Goal: Task Accomplishment & Management: Complete application form

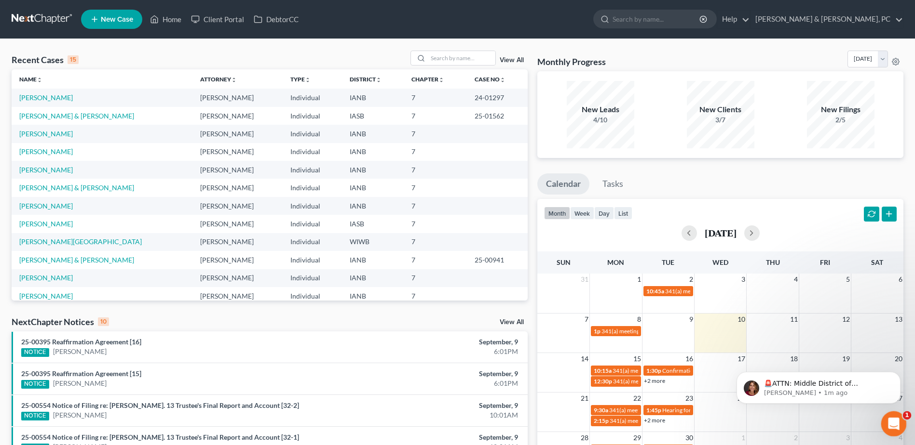
click at [892, 415] on div "Open Intercom Messenger" at bounding box center [892, 423] width 32 height 32
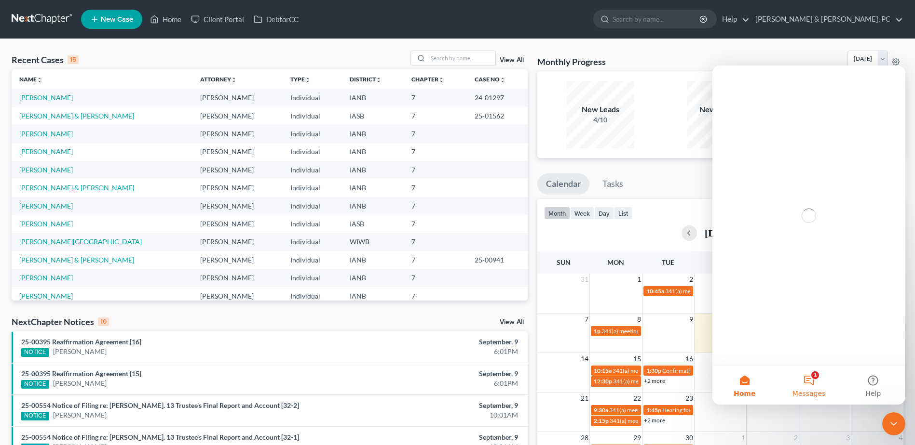
click at [798, 378] on button "1 Messages" at bounding box center [808, 385] width 64 height 39
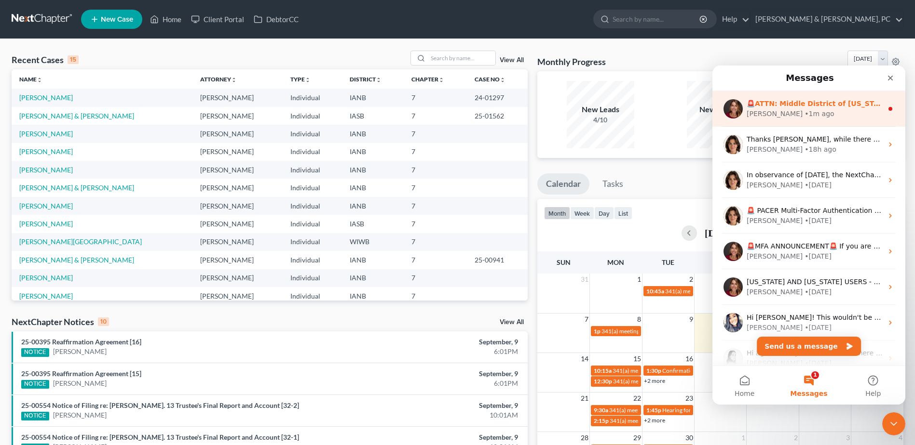
click at [807, 111] on div "[PERSON_NAME] • 1m ago" at bounding box center [814, 114] width 136 height 10
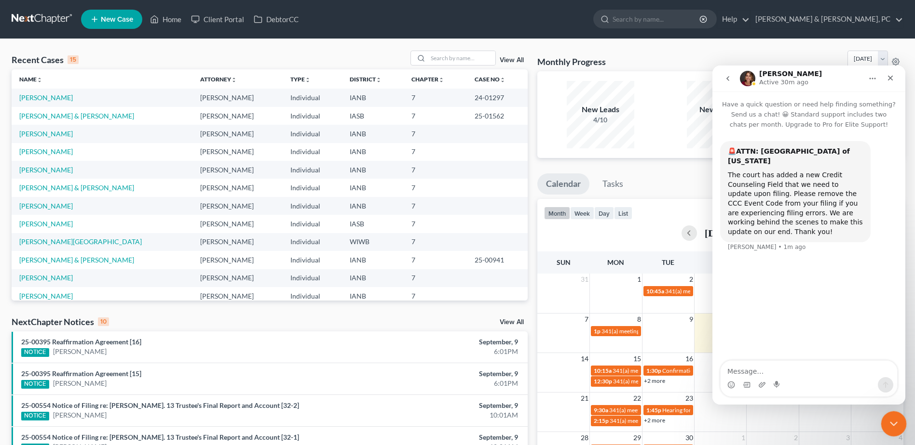
click at [900, 429] on div "Close Intercom Messenger" at bounding box center [891, 422] width 23 height 23
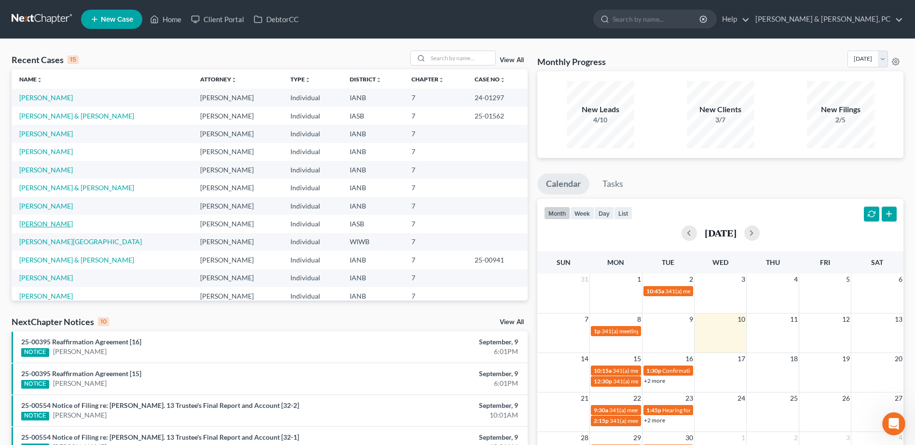
click at [54, 227] on link "[PERSON_NAME]" at bounding box center [46, 224] width 54 height 8
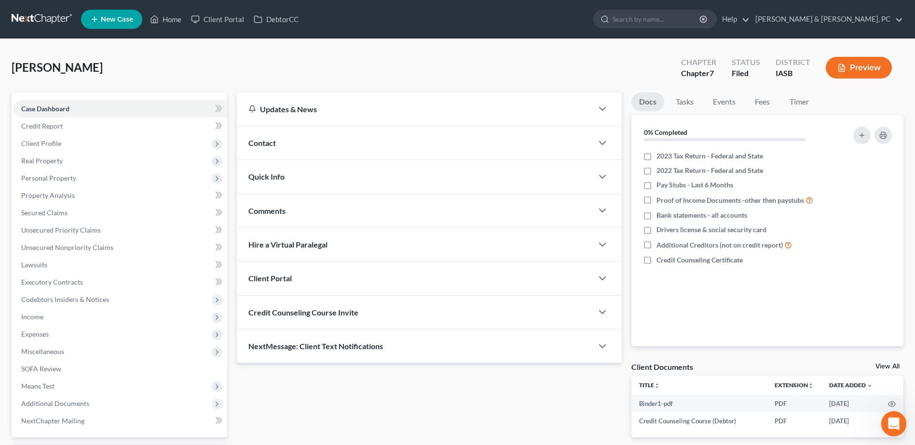
click at [896, 419] on icon "Open Intercom Messenger" at bounding box center [892, 423] width 16 height 16
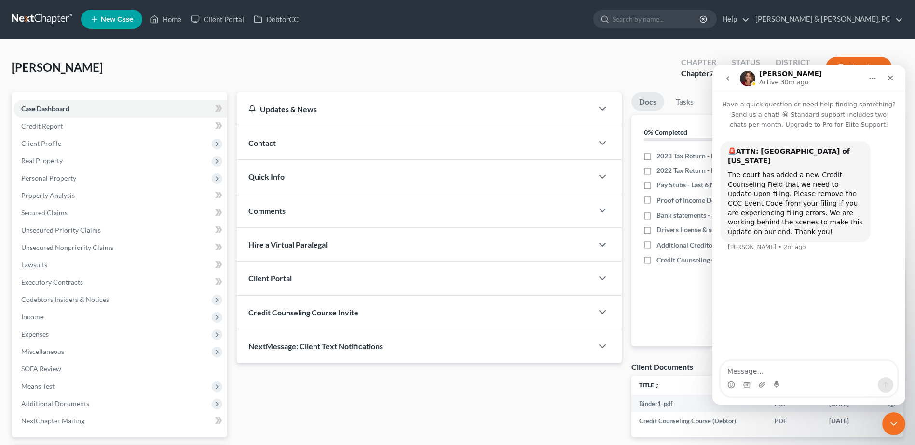
click at [723, 81] on button "go back" at bounding box center [727, 78] width 18 height 18
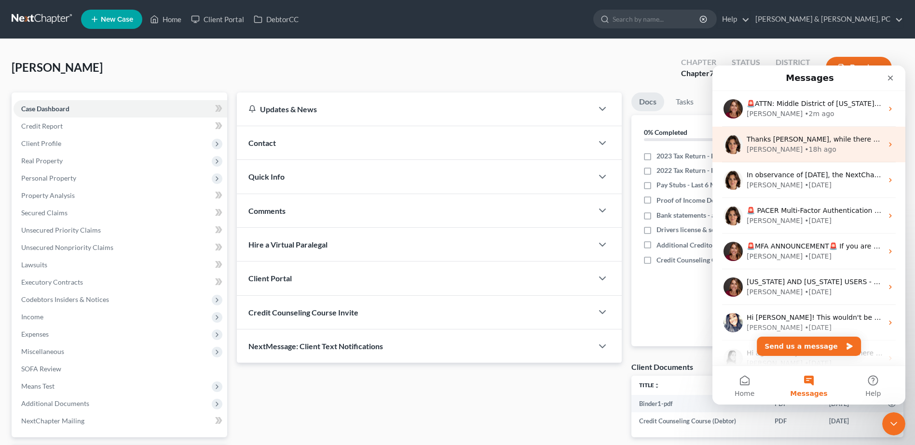
click at [804, 148] on div "• 18h ago" at bounding box center [819, 150] width 31 height 10
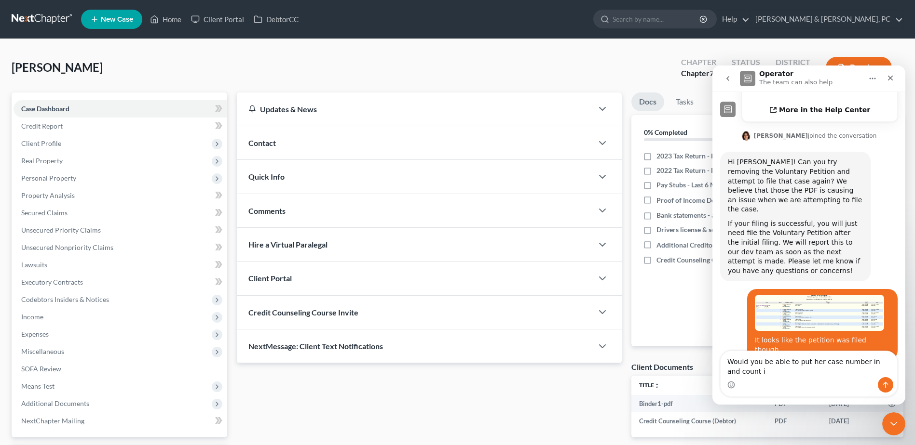
scroll to position [385, 0]
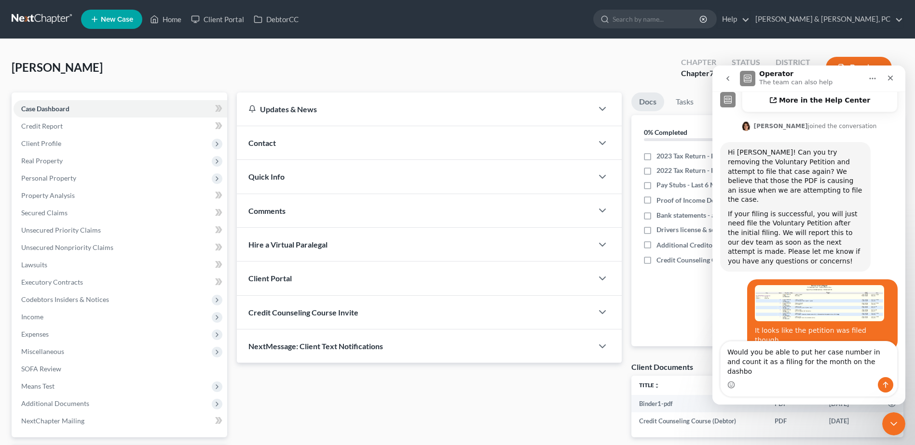
type textarea "Would you be able to put her case number in and count it as a filing for the mo…"
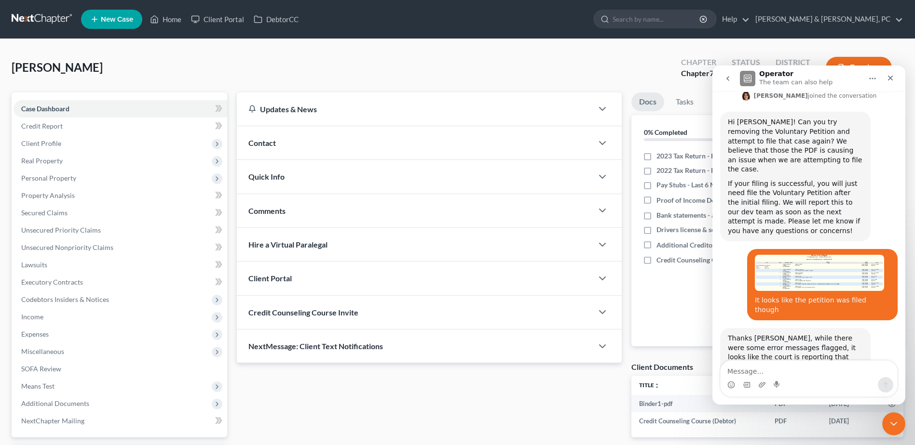
scroll to position [449, 0]
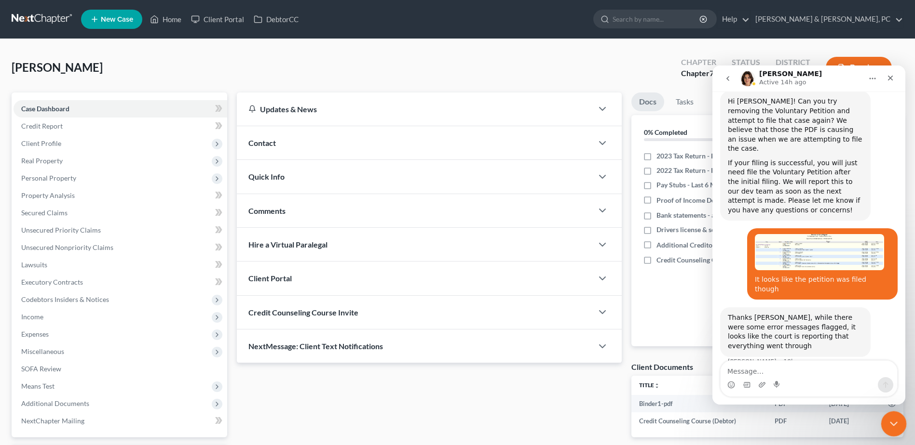
click at [899, 421] on div "Close Intercom Messenger" at bounding box center [891, 422] width 23 height 23
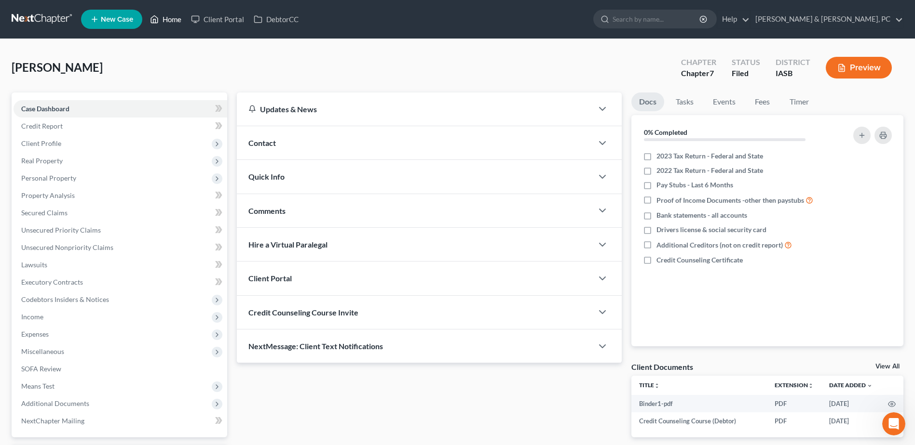
click at [171, 23] on link "Home" at bounding box center [165, 19] width 41 height 17
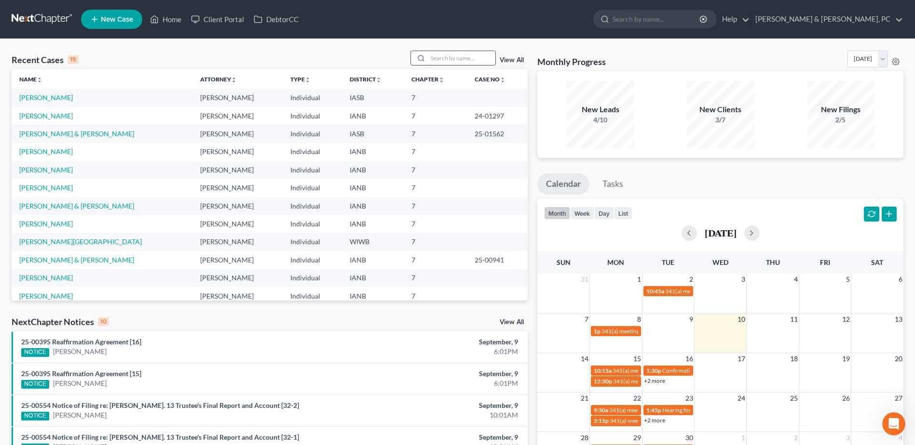
click at [457, 56] on input "search" at bounding box center [461, 58] width 67 height 14
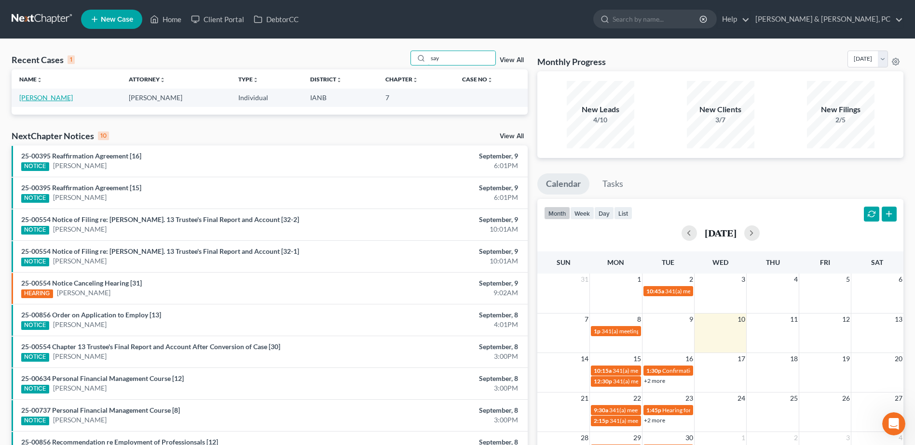
type input "say"
click at [64, 97] on link "[PERSON_NAME]" at bounding box center [46, 98] width 54 height 8
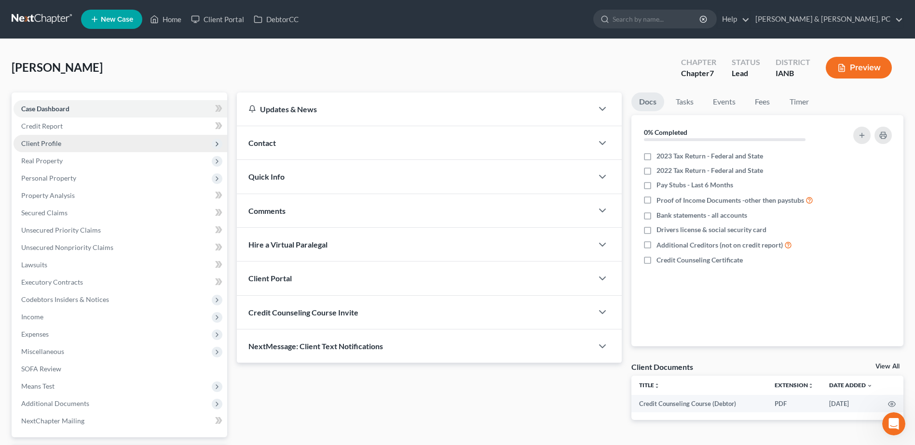
click at [91, 137] on span "Client Profile" at bounding box center [120, 143] width 214 height 17
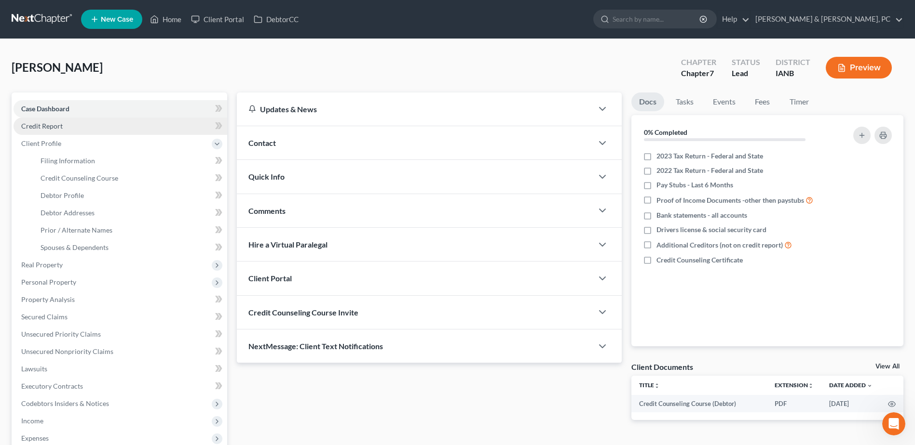
click at [90, 130] on link "Credit Report" at bounding box center [120, 126] width 214 height 17
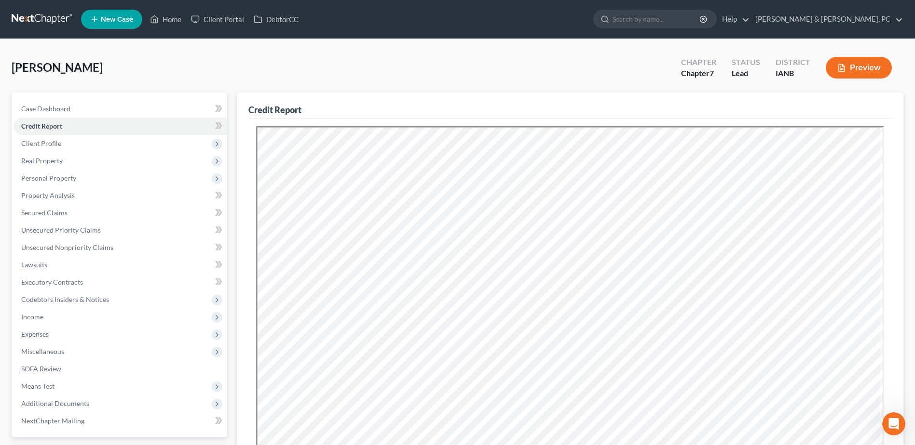
click at [165, 28] on ul "New Case Home Client Portal DebtorCC - No Result - See all results Or Press Ent…" at bounding box center [492, 19] width 822 height 25
click at [169, 19] on link "Home" at bounding box center [165, 19] width 41 height 17
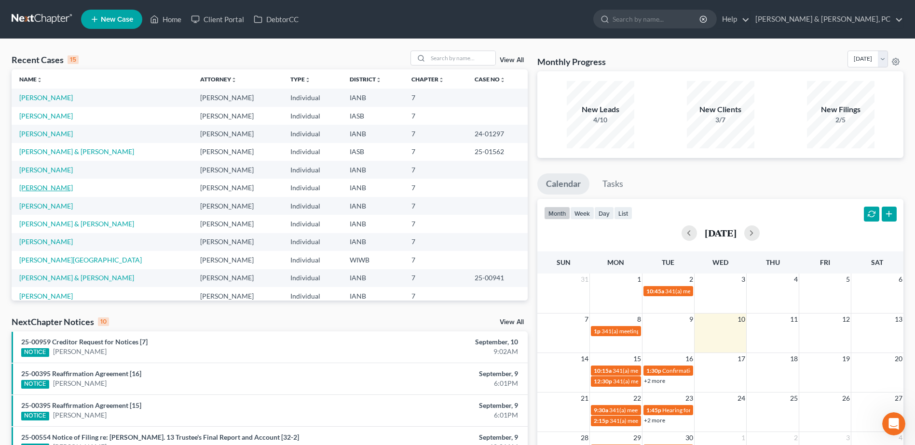
click at [44, 186] on link "[PERSON_NAME]" at bounding box center [46, 188] width 54 height 8
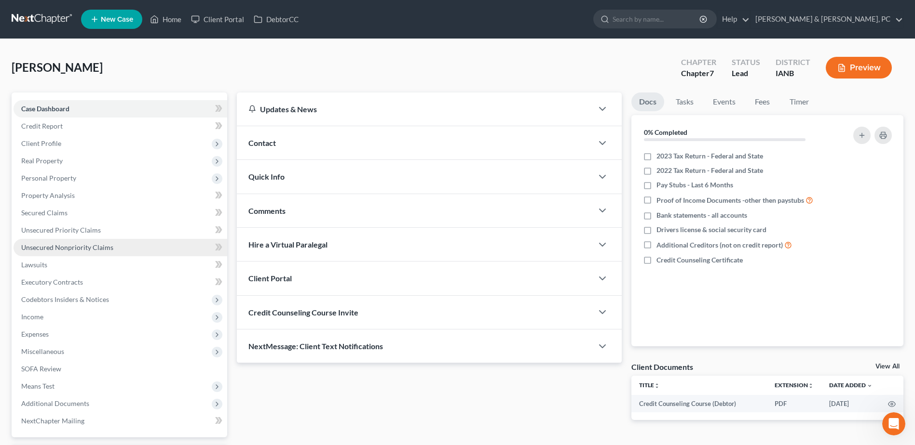
click at [78, 251] on span "Unsecured Nonpriority Claims" at bounding box center [67, 247] width 92 height 8
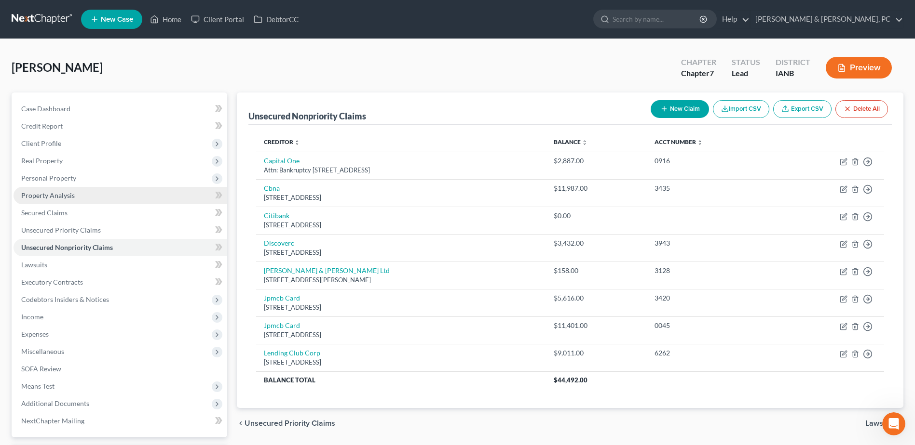
click at [57, 199] on span "Property Analysis" at bounding box center [48, 195] width 54 height 8
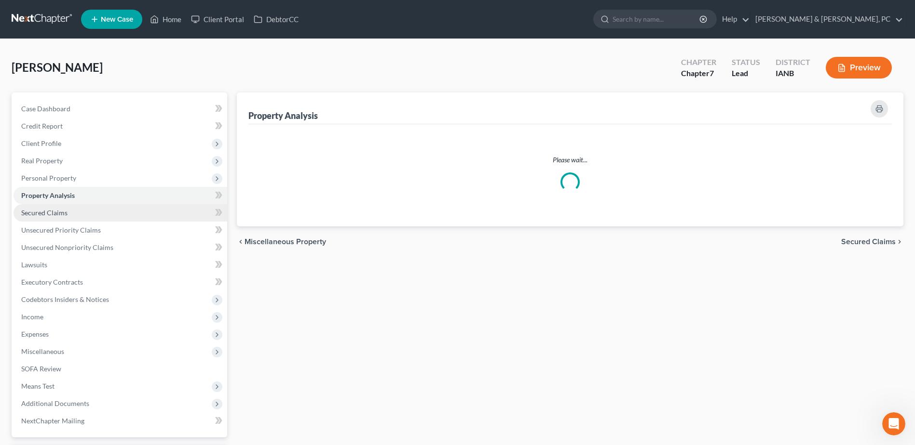
click at [60, 209] on span "Secured Claims" at bounding box center [44, 213] width 46 height 8
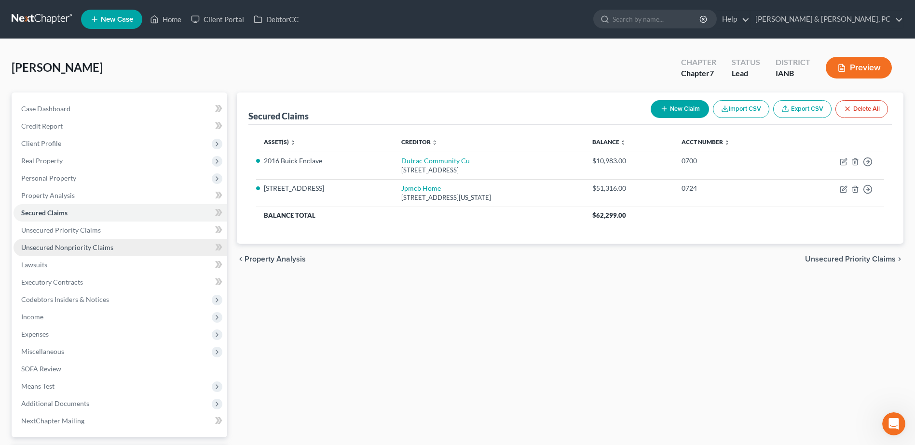
click at [77, 251] on span "Unsecured Nonpriority Claims" at bounding box center [67, 247] width 92 height 8
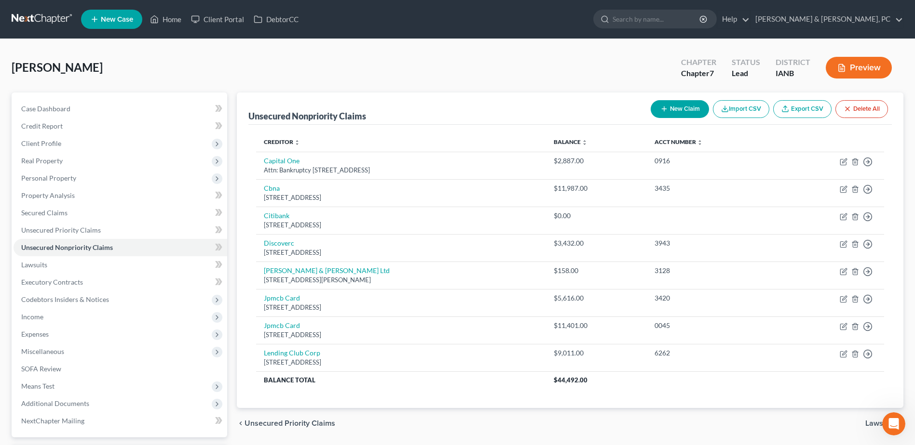
click at [682, 97] on div "New Claim Import CSV Export CSV Delete All" at bounding box center [769, 109] width 245 height 26
click at [713, 108] on button "Import CSV" at bounding box center [741, 109] width 56 height 18
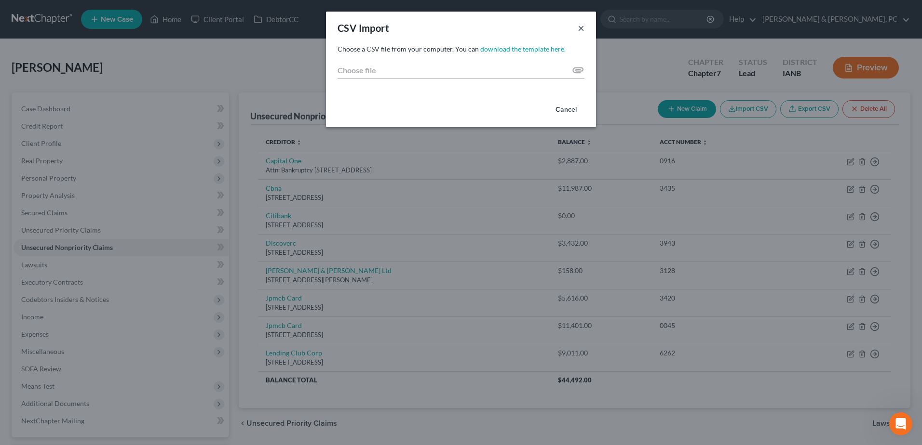
click at [580, 30] on button "×" at bounding box center [581, 28] width 7 height 12
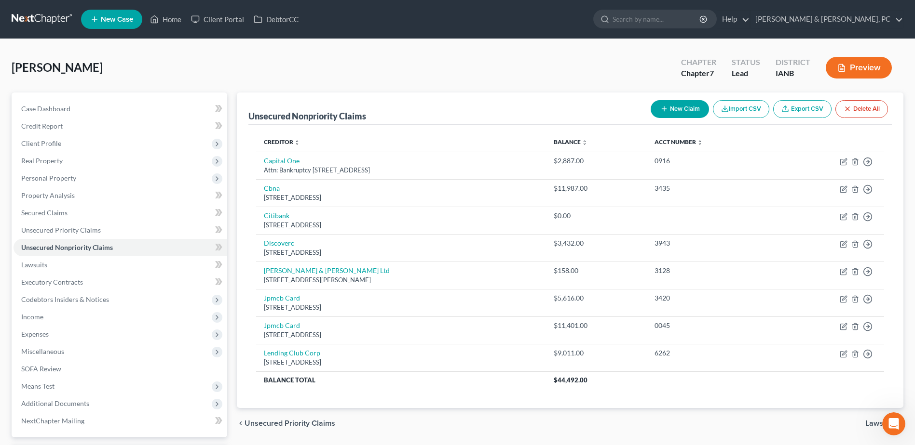
click at [677, 110] on button "New Claim" at bounding box center [679, 109] width 58 height 18
select select "0"
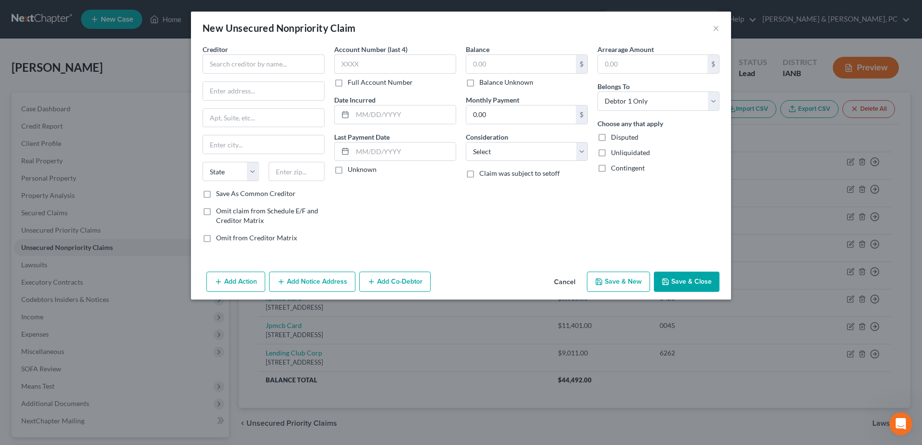
click at [293, 74] on div "Creditor * State [US_STATE] AK AR AZ CA CO [GEOGRAPHIC_DATA] DE DC [GEOGRAPHIC_…" at bounding box center [263, 116] width 122 height 145
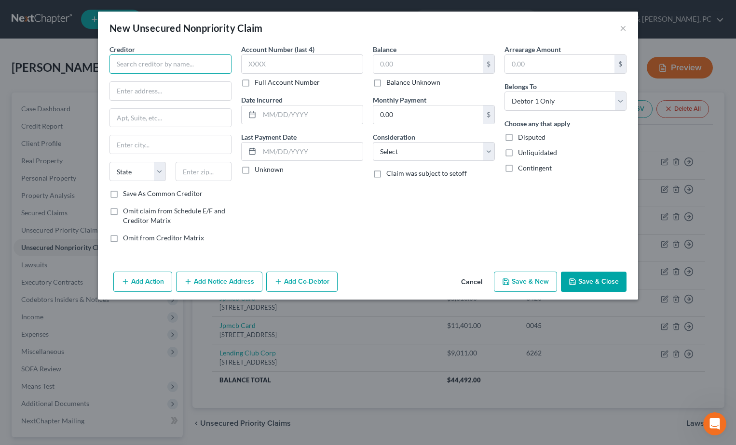
click at [208, 62] on input "text" at bounding box center [170, 63] width 122 height 19
type input "[PERSON_NAME]"
type input "[STREET_ADDRESS][PERSON_NAME]"
type input "52223"
type input "[GEOGRAPHIC_DATA]"
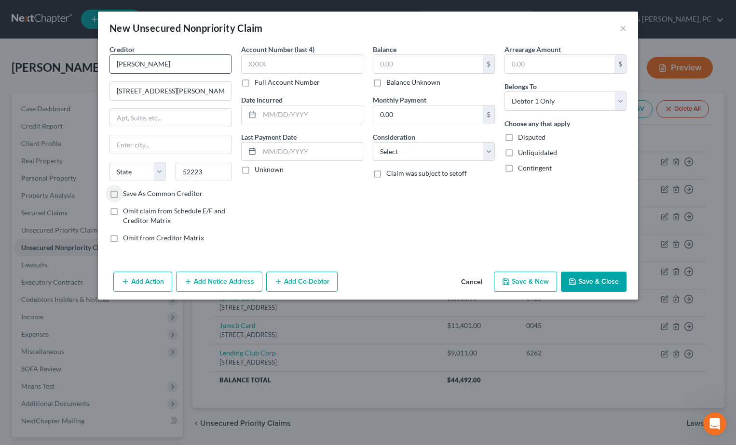
select select "16"
drag, startPoint x: 211, startPoint y: 174, endPoint x: 129, endPoint y: 172, distance: 82.0
click at [129, 172] on div "State [US_STATE] AK AR AZ CA CO CT DE DC [GEOGRAPHIC_DATA] [GEOGRAPHIC_DATA] GU…" at bounding box center [171, 175] width 132 height 27
type input "62223"
type input "[GEOGRAPHIC_DATA]"
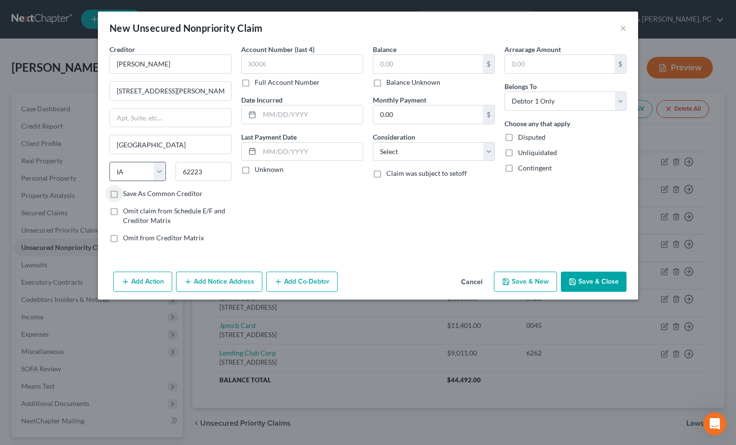
select select "14"
click at [394, 60] on input "text" at bounding box center [427, 64] width 109 height 18
click at [593, 272] on button "Save & Close" at bounding box center [594, 282] width 66 height 20
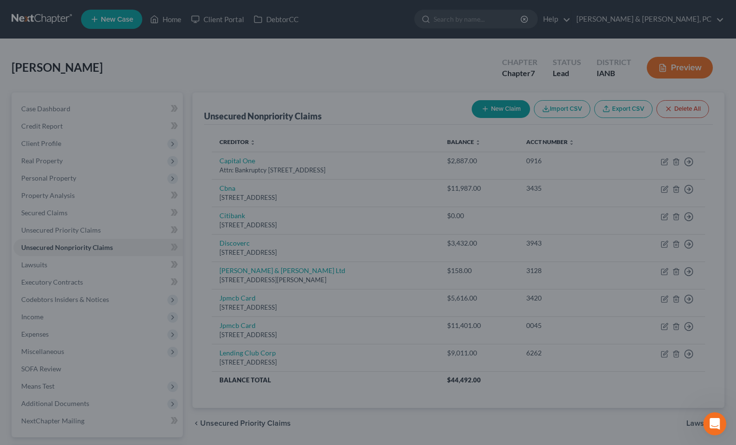
type input "525.00"
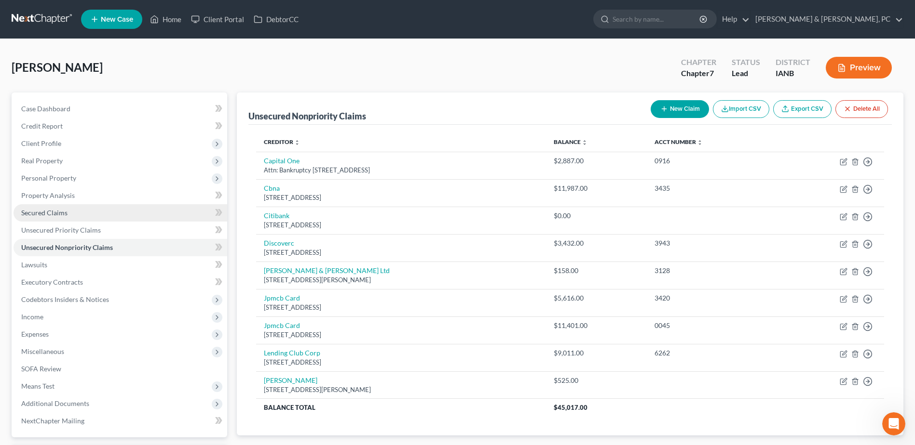
click at [68, 215] on link "Secured Claims" at bounding box center [120, 212] width 214 height 17
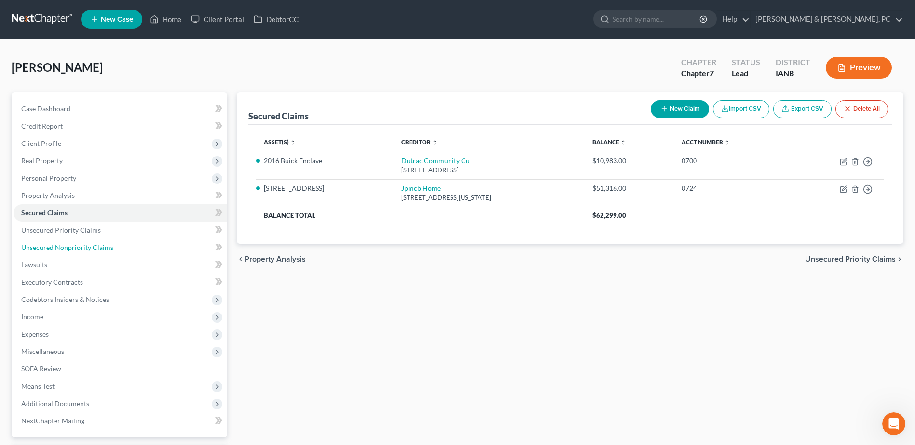
drag, startPoint x: 101, startPoint y: 241, endPoint x: 322, endPoint y: 227, distance: 221.2
click at [101, 241] on link "Unsecured Nonpriority Claims" at bounding box center [120, 247] width 214 height 17
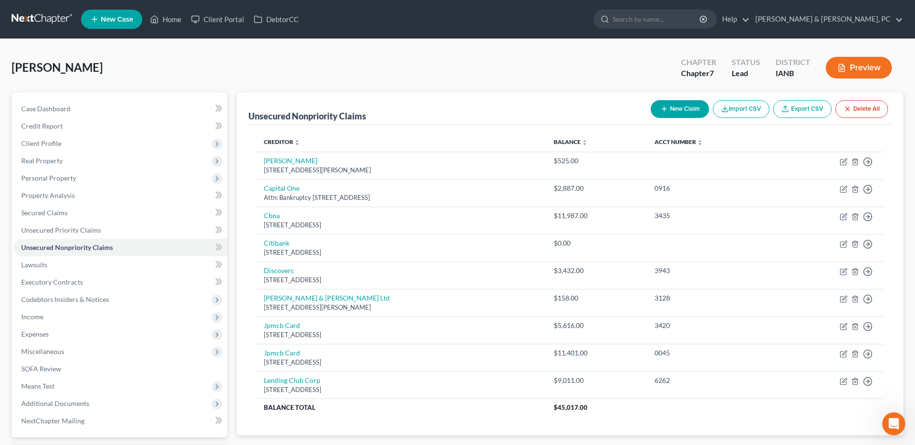
click at [724, 108] on icon "button" at bounding box center [725, 109] width 8 height 8
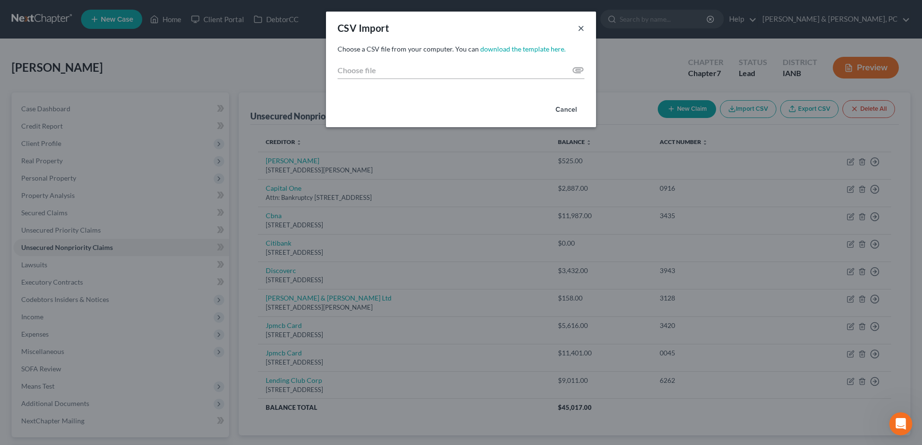
click at [584, 28] on button "×" at bounding box center [581, 28] width 7 height 12
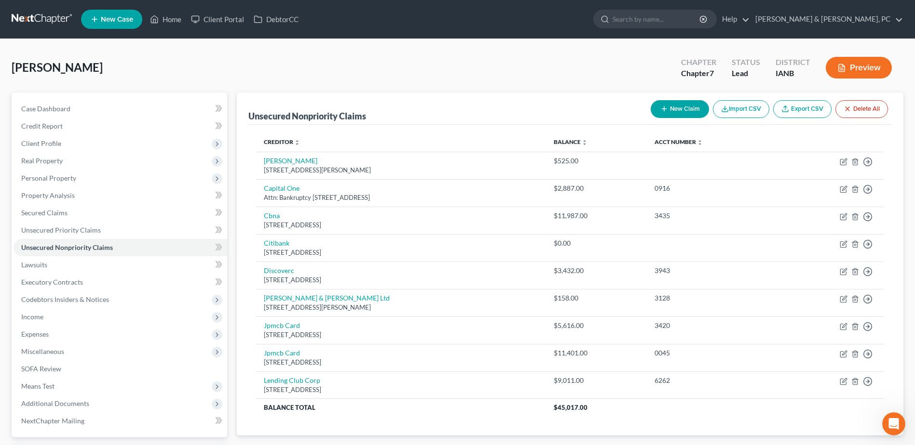
click at [681, 105] on button "New Claim" at bounding box center [679, 109] width 58 height 18
select select "0"
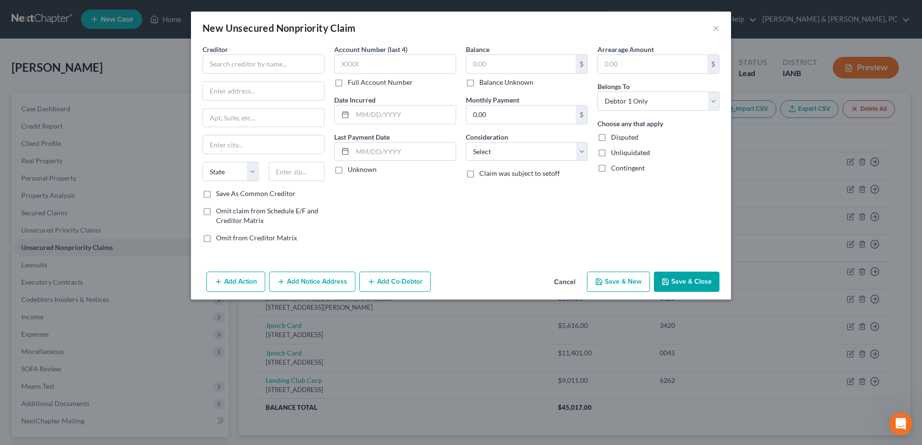
click at [274, 74] on div "Creditor * State [US_STATE] AK AR AZ CA CO [GEOGRAPHIC_DATA] DE DC [GEOGRAPHIC_…" at bounding box center [263, 116] width 122 height 145
click at [275, 70] on input "text" at bounding box center [263, 63] width 122 height 19
paste input "Citibank (City Card / Citi)"
type input "Citibank (City Card / Citi)"
click at [239, 97] on input "text" at bounding box center [263, 91] width 121 height 18
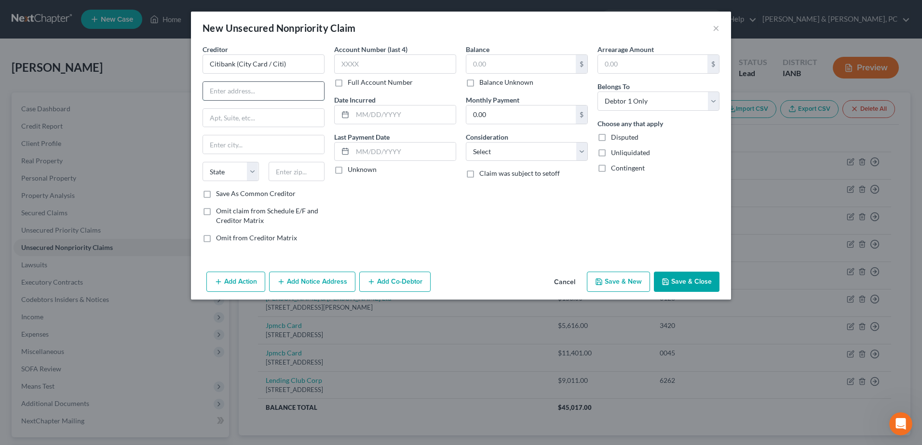
paste input "PO Box 6500"
type input "PO Box 6500"
click at [285, 174] on input "text" at bounding box center [297, 171] width 56 height 19
type input "57117"
type input "[GEOGRAPHIC_DATA]"
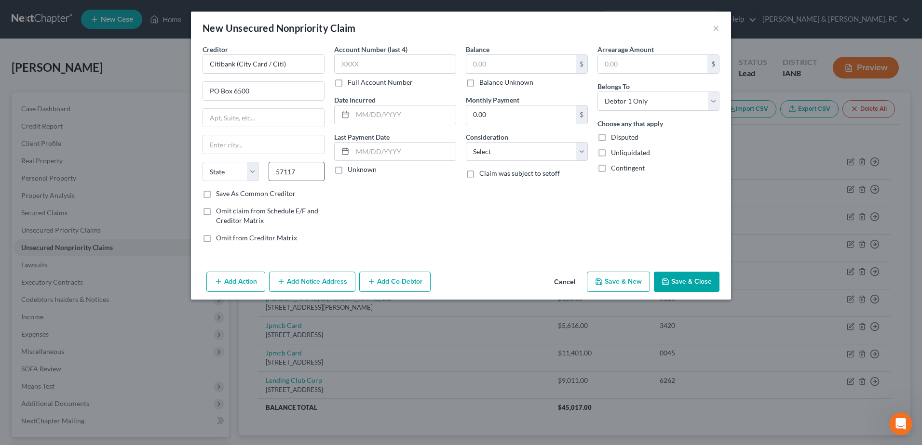
select select "43"
click at [368, 65] on input "text" at bounding box center [395, 63] width 122 height 19
type input "3148"
click at [492, 69] on input "text" at bounding box center [520, 64] width 109 height 18
paste input "$11,360.66"
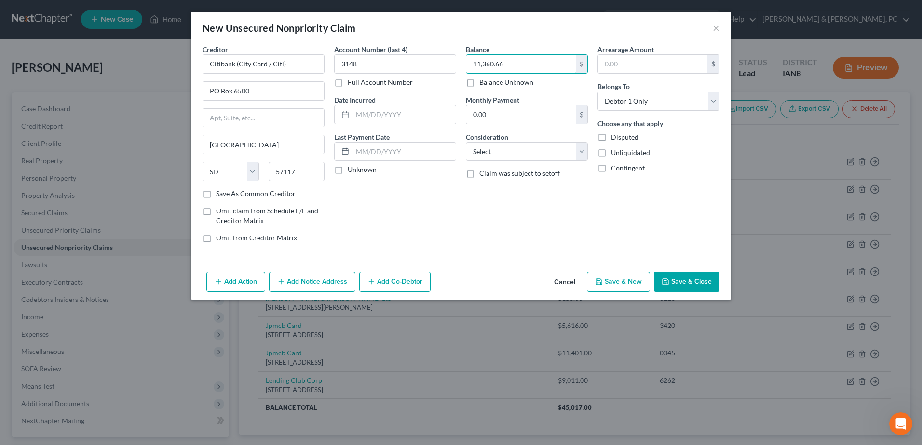
type input "11,360.66"
click at [220, 194] on label "Save As Common Creditor" at bounding box center [256, 194] width 80 height 10
click at [220, 194] on input "Save As Common Creditor" at bounding box center [223, 192] width 6 height 6
click at [674, 283] on button "Save & Close" at bounding box center [687, 282] width 66 height 20
checkbox input "false"
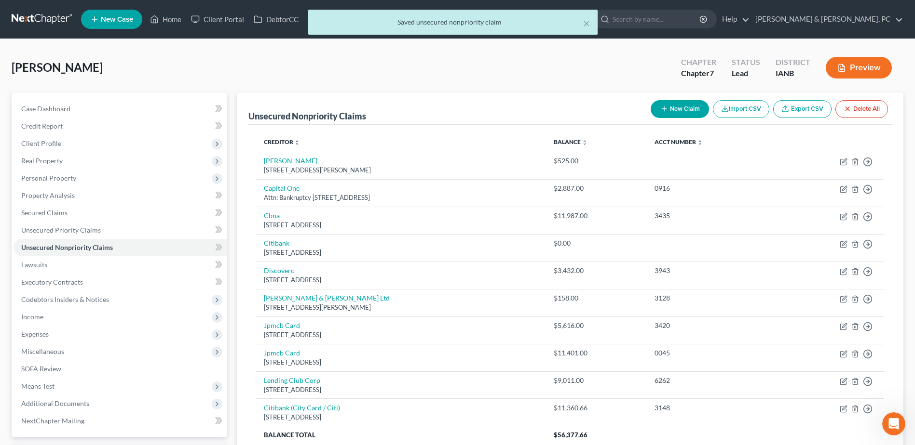
click at [687, 108] on button "New Claim" at bounding box center [679, 109] width 58 height 18
select select "0"
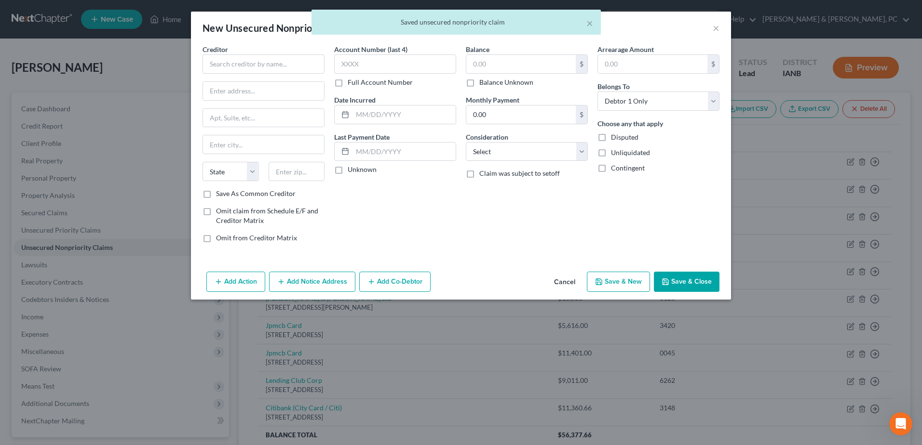
click at [326, 64] on div "Creditor * State [US_STATE] AK AR AZ CA CO CT DE DC [GEOGRAPHIC_DATA] [GEOGRAPH…" at bounding box center [264, 147] width 132 height 206
click at [316, 65] on input "text" at bounding box center [263, 63] width 122 height 19
click at [272, 106] on div "Citibank (City Card / Citi)" at bounding box center [260, 104] width 100 height 10
type input "Citibank (City Card / Citi)"
type input "PO Box 6500"
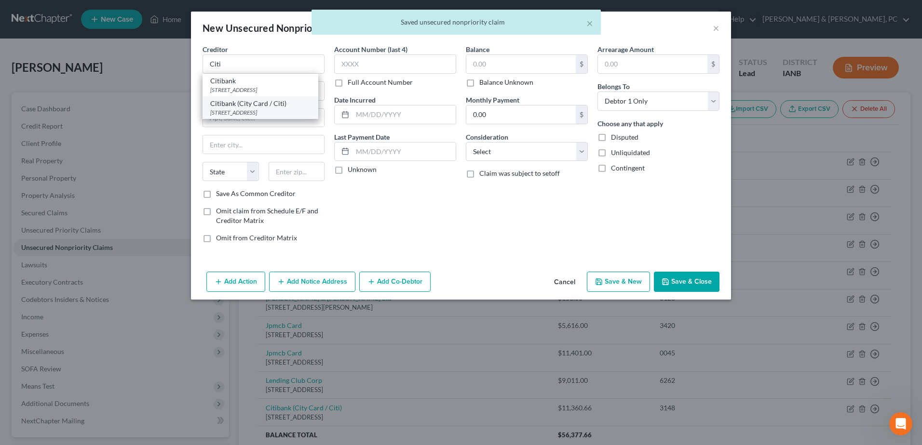
type input "[GEOGRAPHIC_DATA]"
select select "43"
type input "57117"
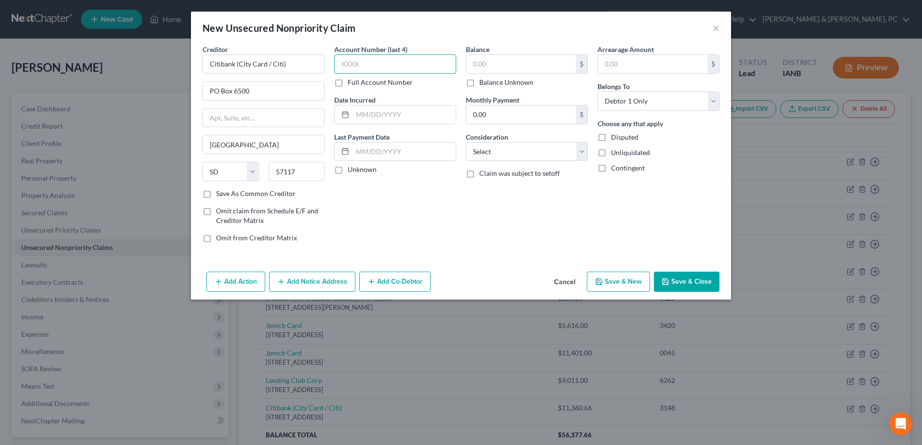
click at [409, 67] on input "text" at bounding box center [395, 63] width 122 height 19
type input "8819"
click at [518, 65] on input "text" at bounding box center [520, 64] width 109 height 18
paste input "$11,671.46"
type input "11,671.46"
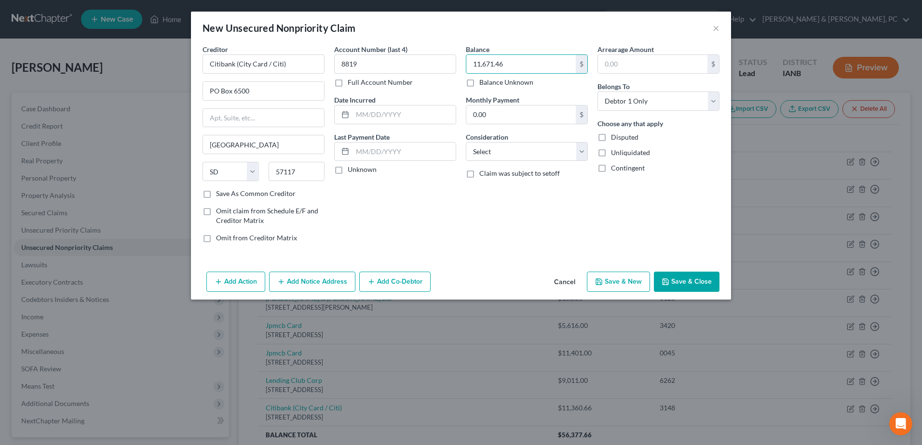
click at [684, 283] on button "Save & Close" at bounding box center [687, 282] width 66 height 20
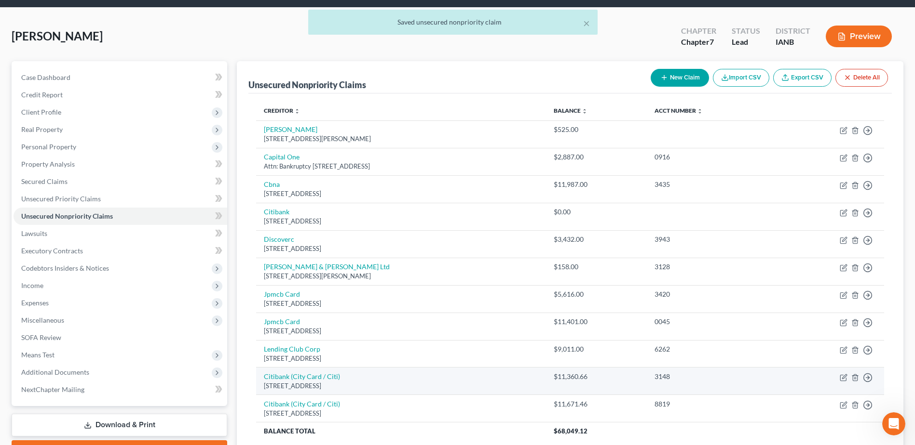
scroll to position [48, 0]
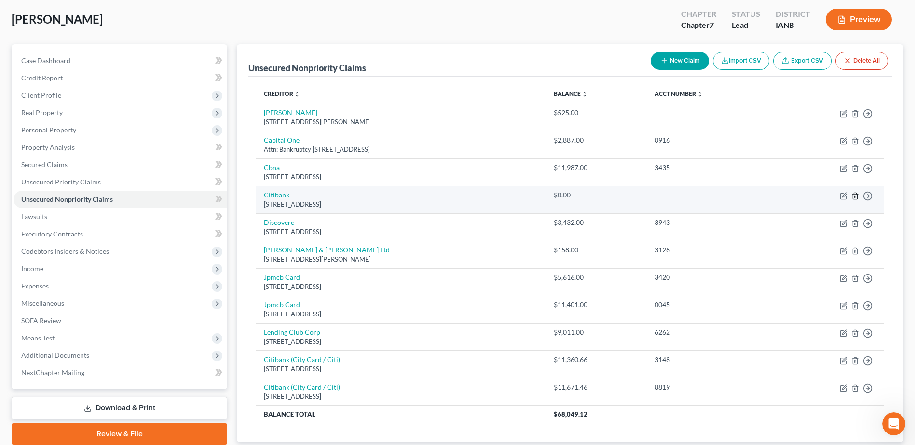
click at [854, 197] on line "button" at bounding box center [854, 197] width 0 height 2
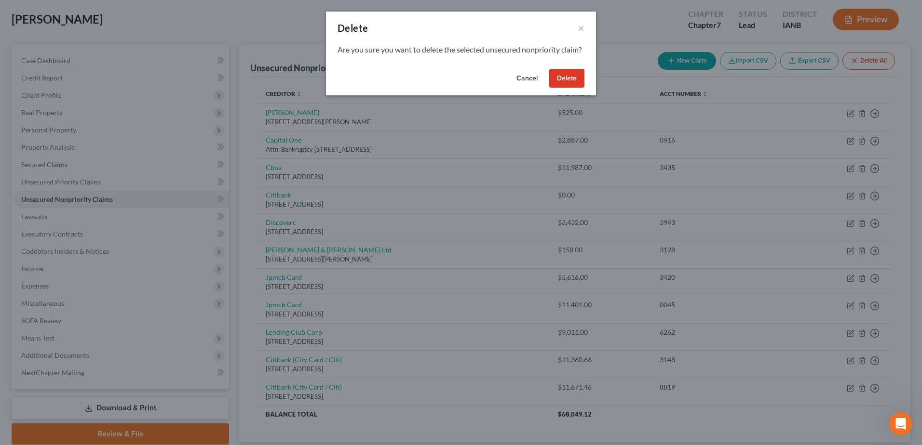
click at [565, 87] on button "Delete" at bounding box center [566, 78] width 35 height 19
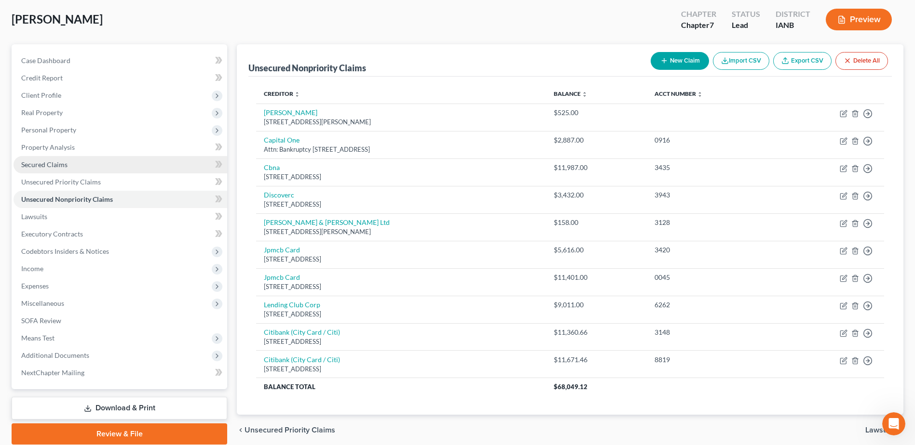
click at [66, 162] on span "Secured Claims" at bounding box center [44, 165] width 46 height 8
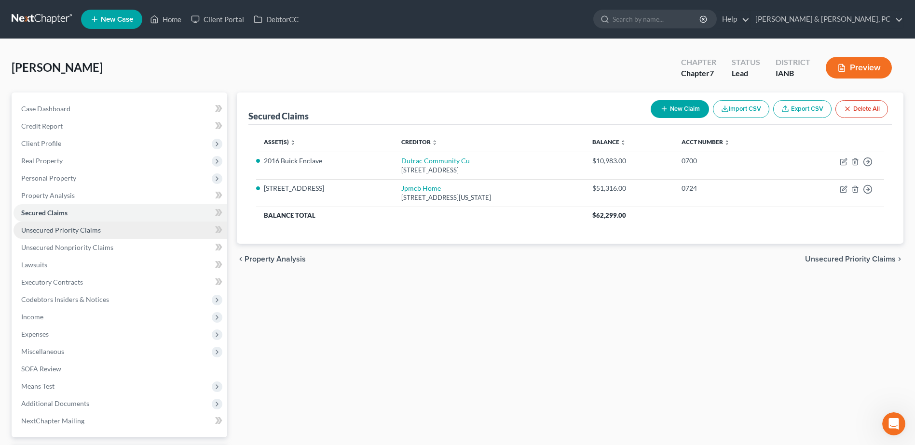
click at [124, 234] on link "Unsecured Priority Claims" at bounding box center [120, 230] width 214 height 17
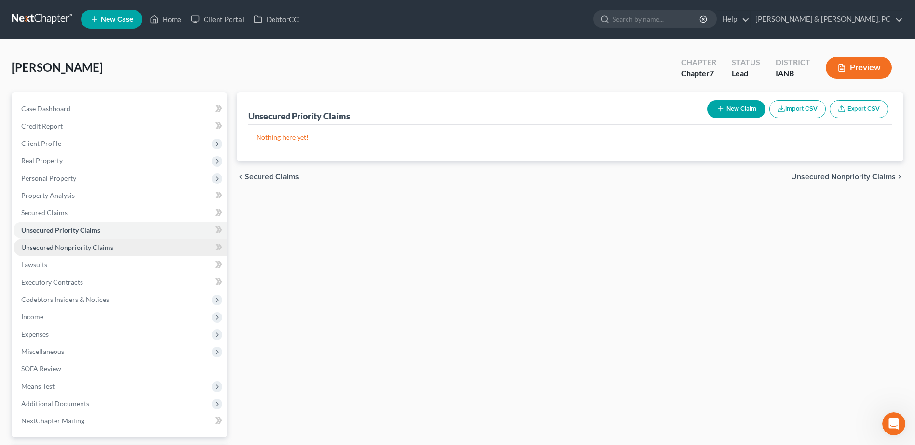
click at [116, 242] on link "Unsecured Nonpriority Claims" at bounding box center [120, 247] width 214 height 17
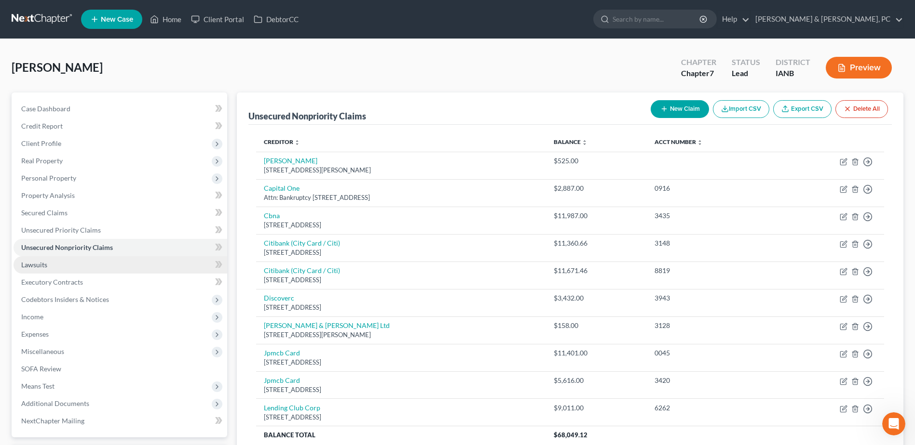
click at [100, 263] on link "Lawsuits" at bounding box center [120, 264] width 214 height 17
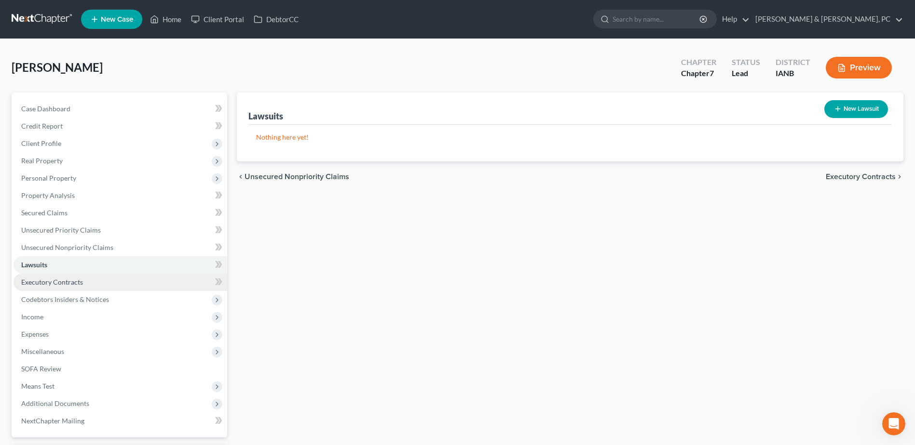
click at [85, 280] on link "Executory Contracts" at bounding box center [120, 282] width 214 height 17
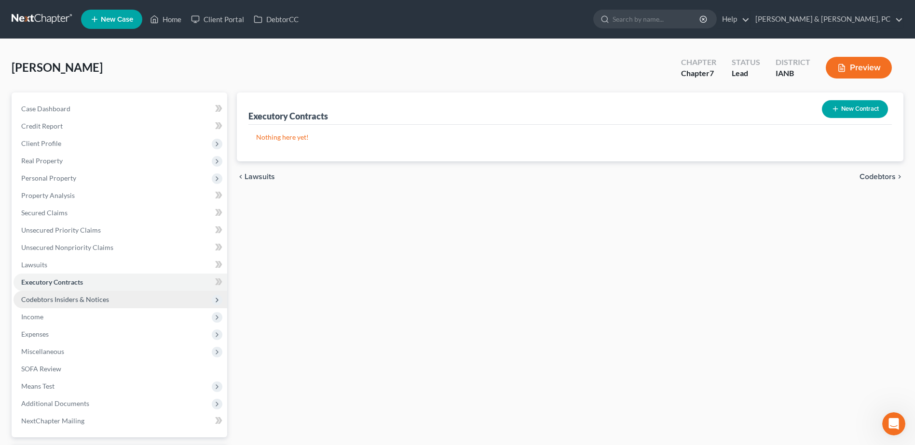
click at [81, 296] on span "Codebtors Insiders & Notices" at bounding box center [65, 300] width 88 height 8
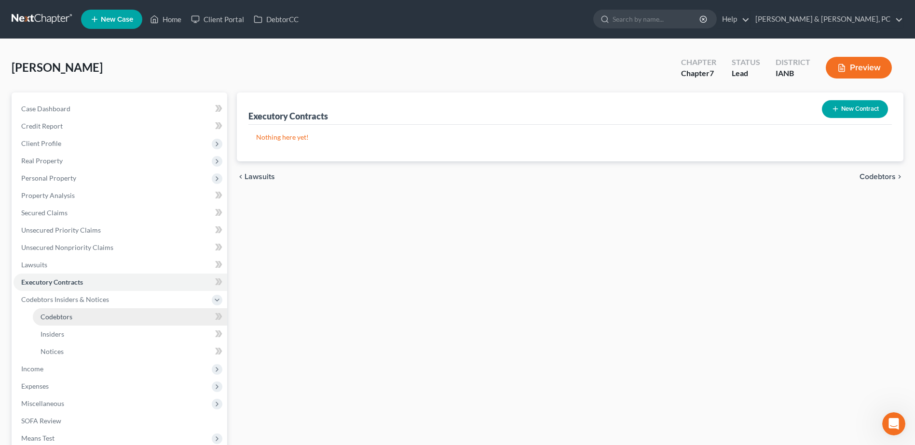
click at [73, 313] on link "Codebtors" at bounding box center [130, 317] width 194 height 17
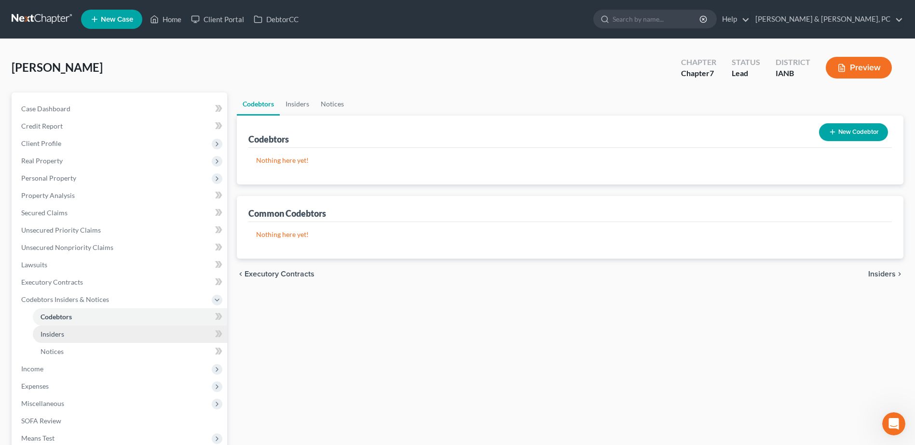
click at [65, 329] on link "Insiders" at bounding box center [130, 334] width 194 height 17
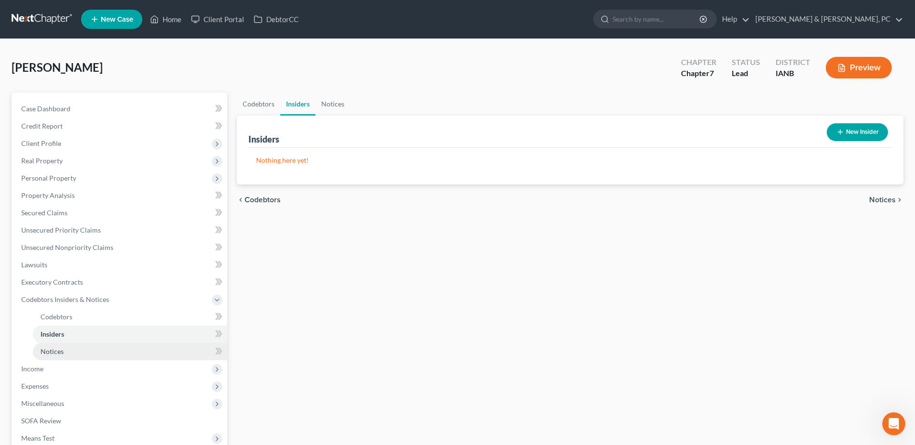
click at [59, 351] on span "Notices" at bounding box center [51, 352] width 23 height 8
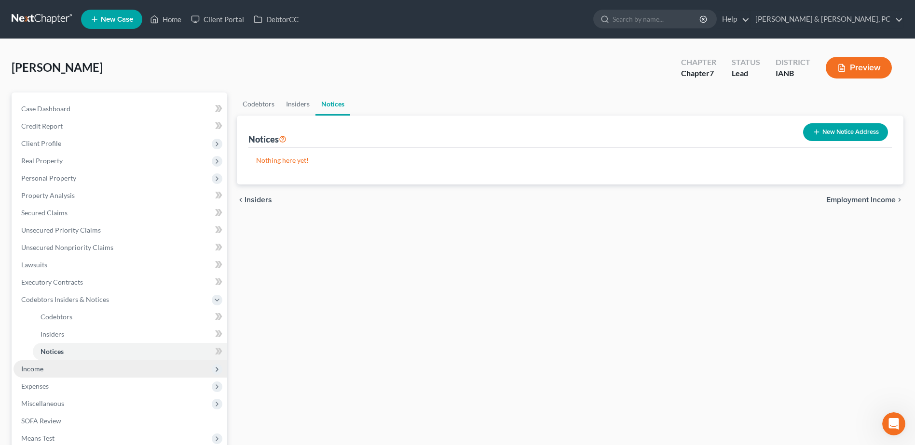
click at [49, 371] on span "Income" at bounding box center [120, 369] width 214 height 17
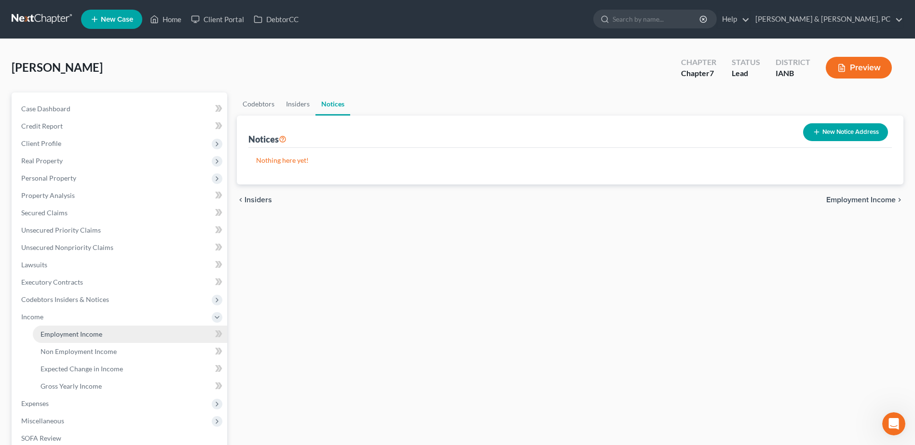
click at [63, 334] on span "Employment Income" at bounding box center [71, 334] width 62 height 8
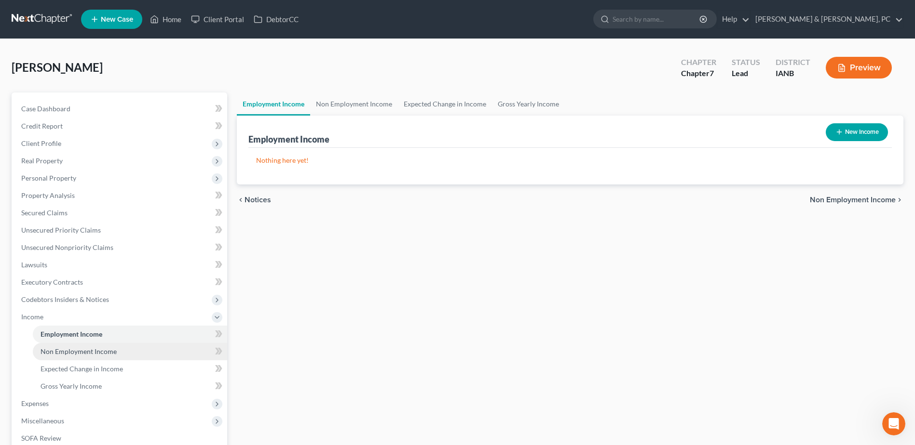
click at [76, 352] on span "Non Employment Income" at bounding box center [78, 352] width 76 height 8
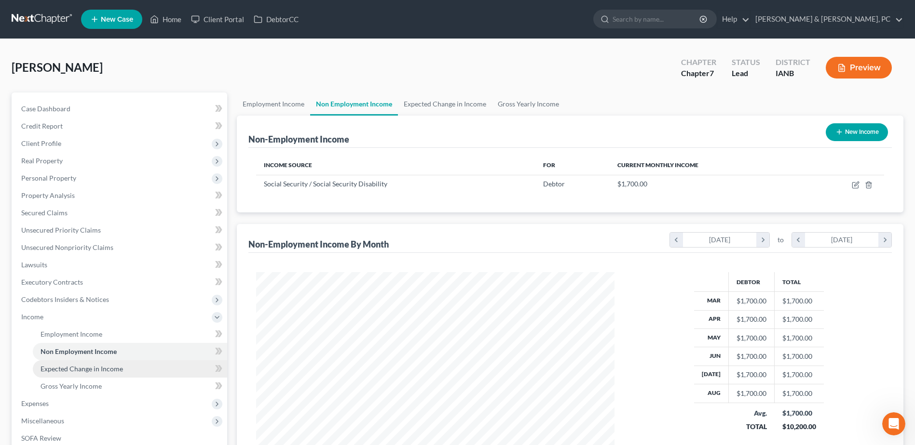
scroll to position [179, 377]
click at [81, 363] on link "Expected Change in Income" at bounding box center [130, 369] width 194 height 17
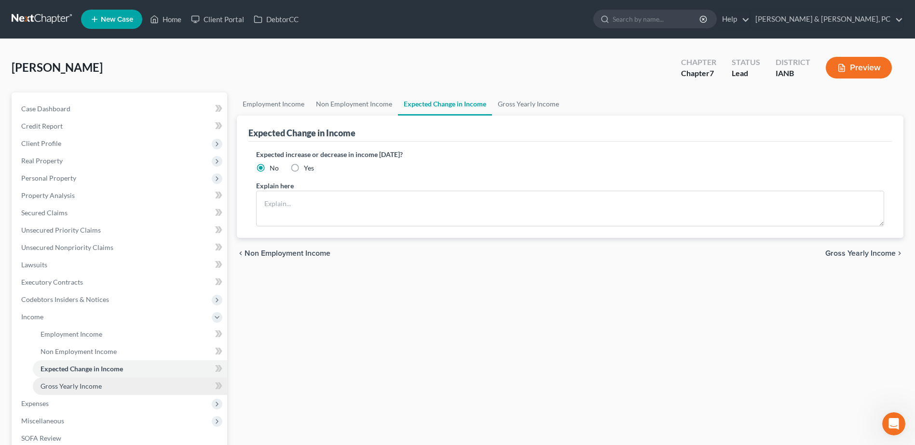
click at [82, 382] on span "Gross Yearly Income" at bounding box center [70, 386] width 61 height 8
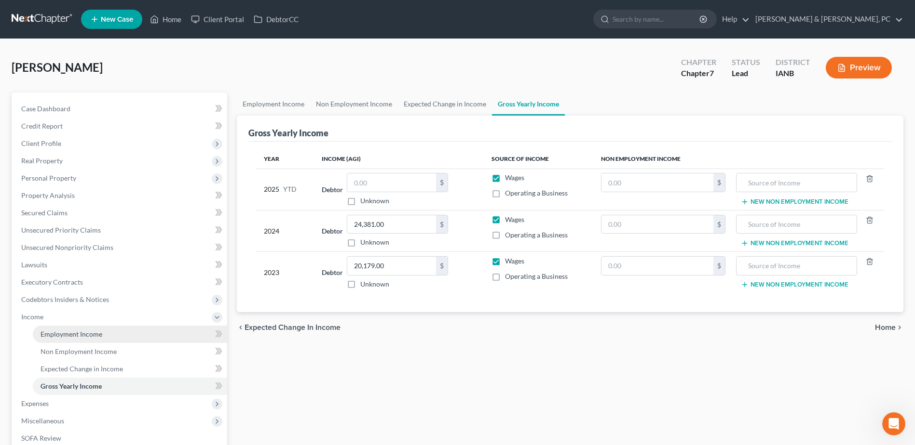
click at [89, 334] on span "Employment Income" at bounding box center [71, 334] width 62 height 8
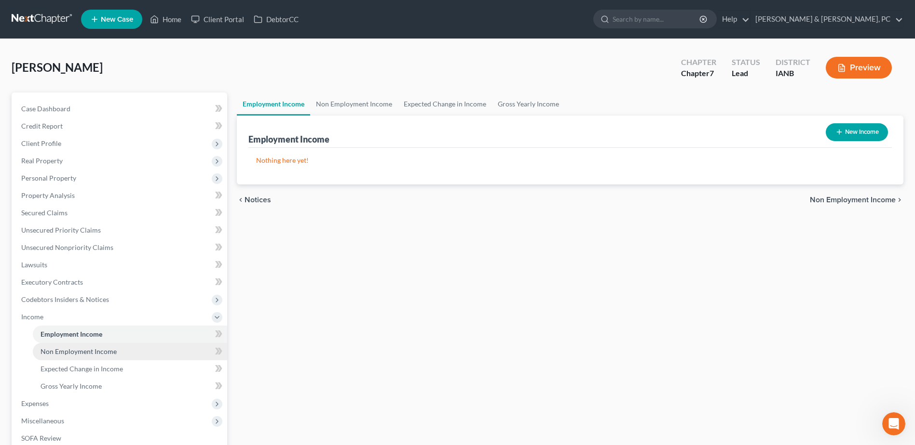
click at [94, 357] on link "Non Employment Income" at bounding box center [130, 351] width 194 height 17
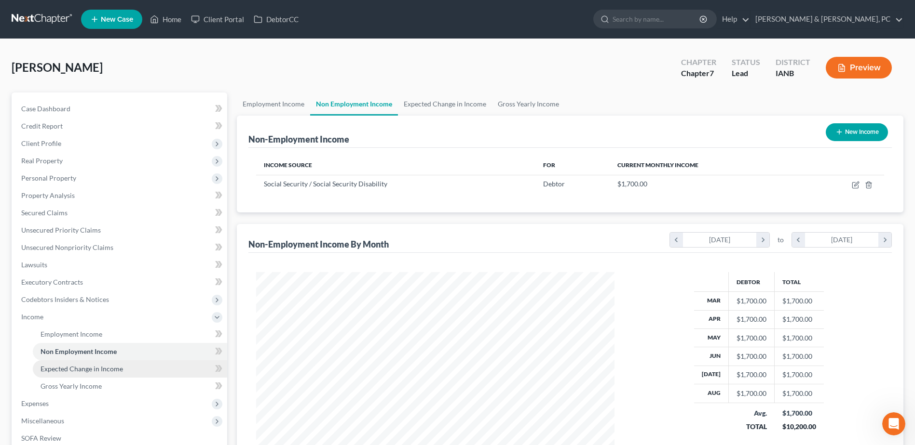
scroll to position [179, 377]
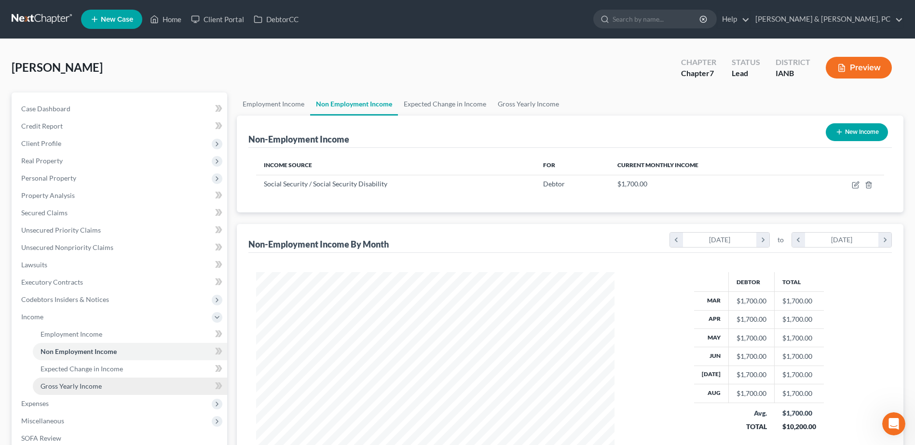
click at [89, 394] on link "Gross Yearly Income" at bounding box center [130, 386] width 194 height 17
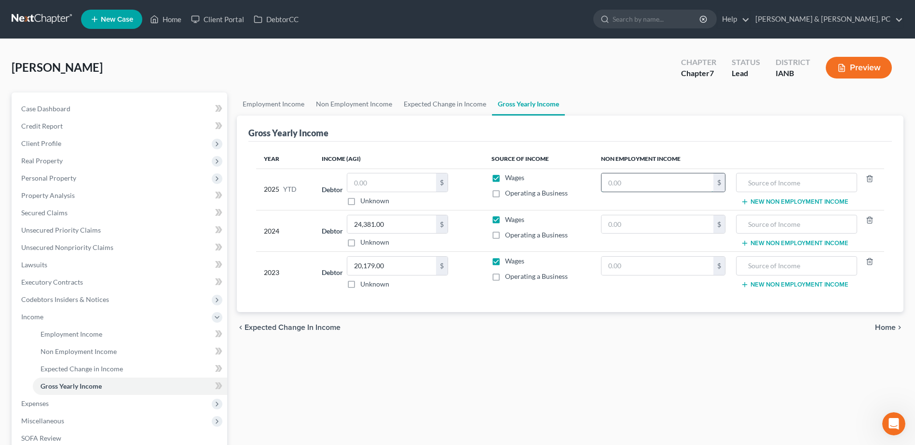
click at [686, 188] on input "text" at bounding box center [657, 183] width 112 height 18
type input "15,300"
click at [770, 186] on input "text" at bounding box center [796, 183] width 110 height 18
type input "Social Security"
click at [101, 404] on span "Expenses" at bounding box center [120, 403] width 214 height 17
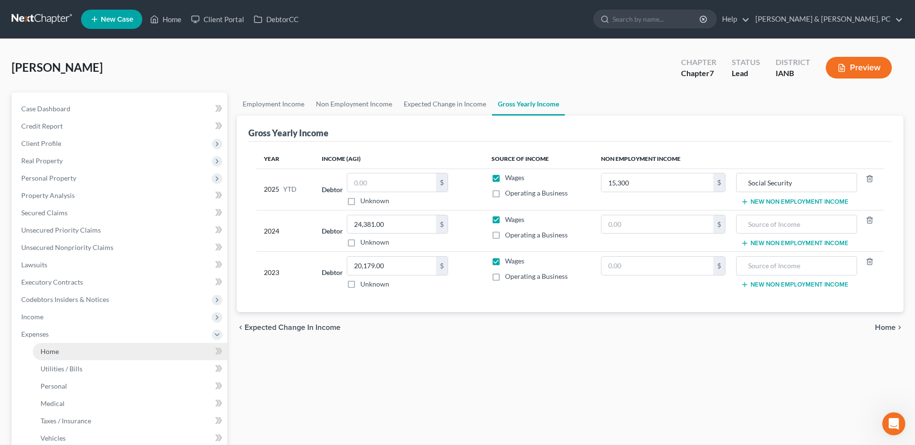
click at [81, 351] on link "Home" at bounding box center [130, 351] width 194 height 17
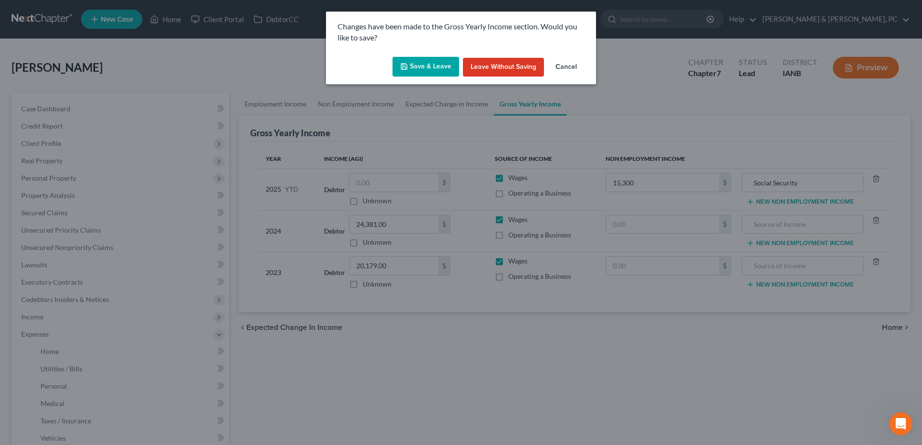
click at [406, 69] on polyline "button" at bounding box center [404, 68] width 3 height 2
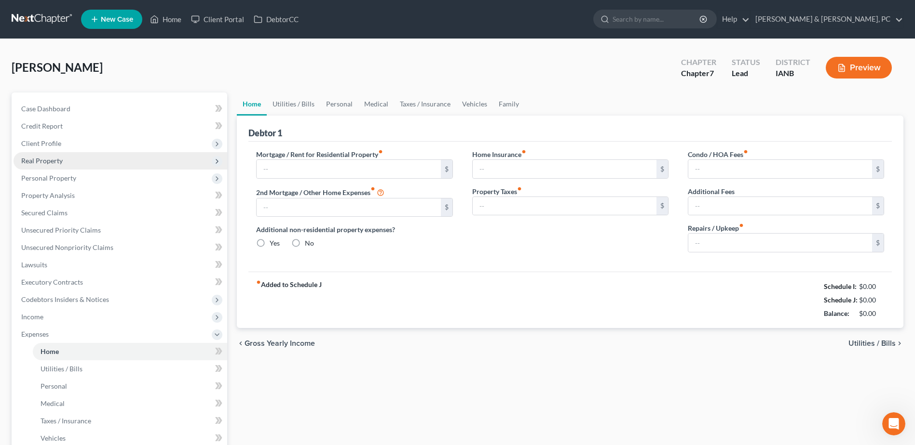
type input "870.00"
type input "0.00"
radio input "true"
type input "0.00"
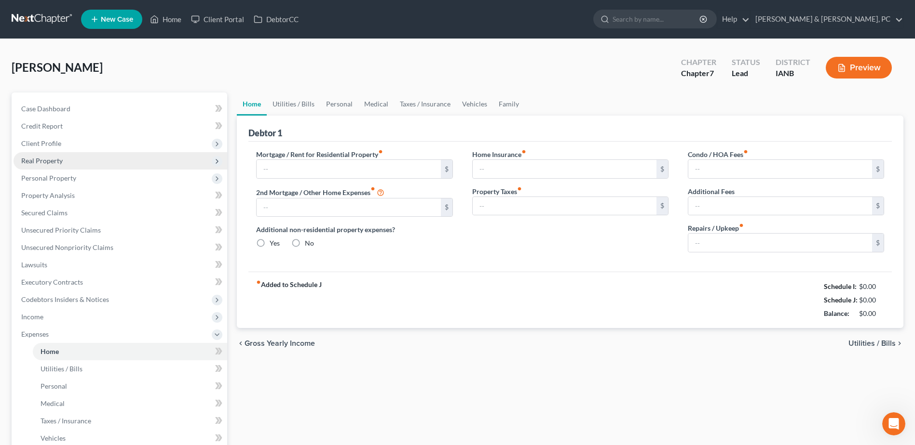
type input "0.00"
type input "150.00"
type input "100.00"
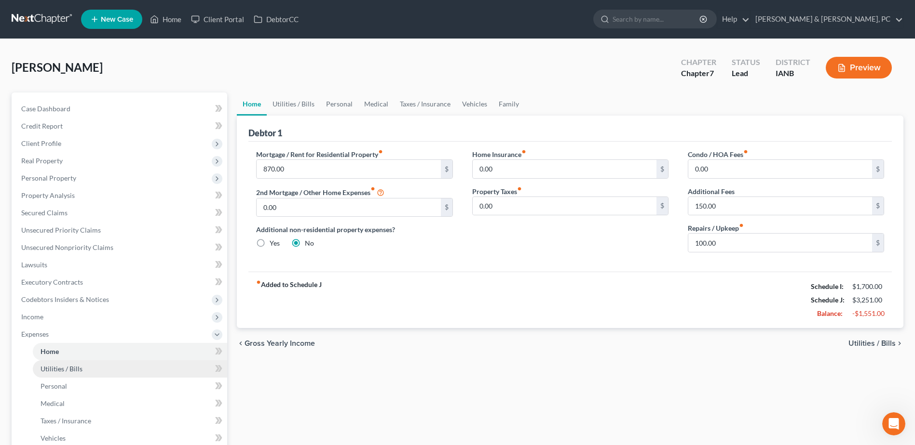
click at [118, 372] on link "Utilities / Bills" at bounding box center [130, 369] width 194 height 17
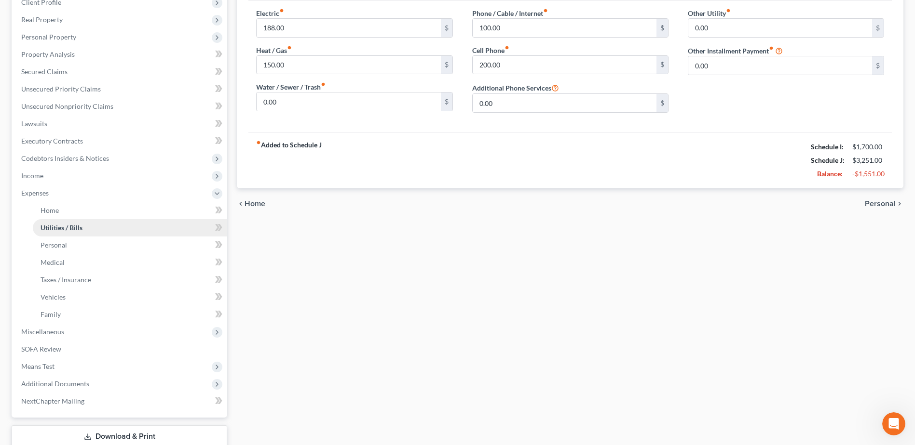
scroll to position [145, 0]
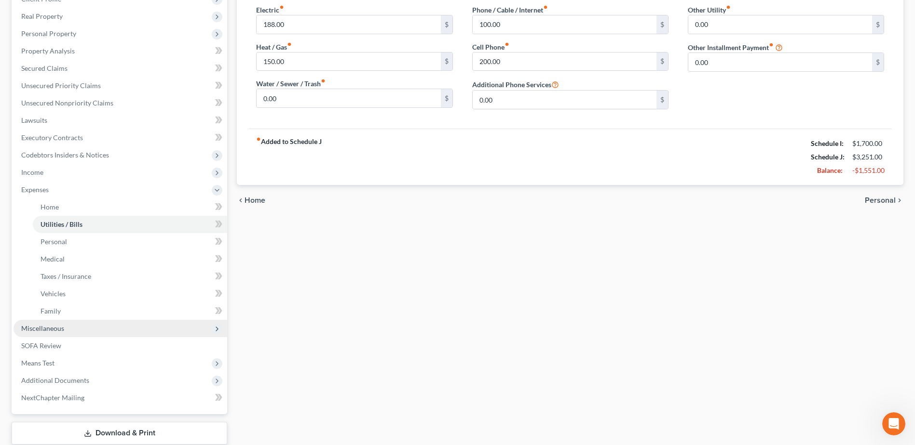
click at [63, 331] on span "Miscellaneous" at bounding box center [42, 328] width 43 height 8
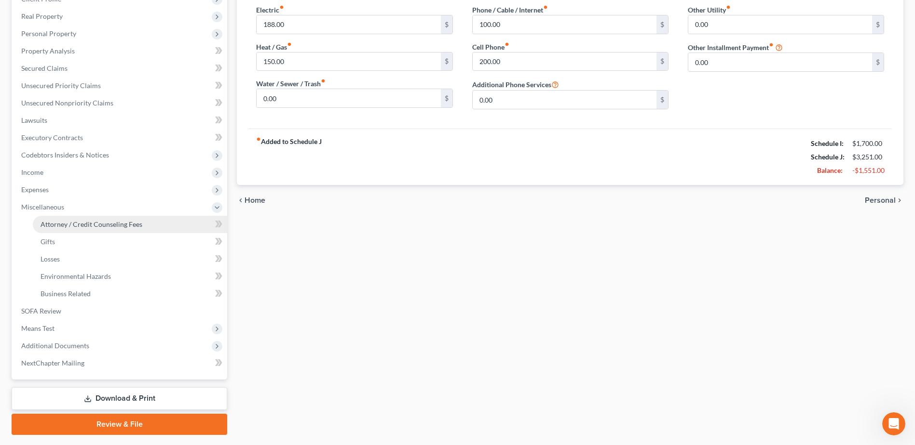
click at [90, 224] on span "Attorney / Credit Counseling Fees" at bounding box center [91, 224] width 102 height 8
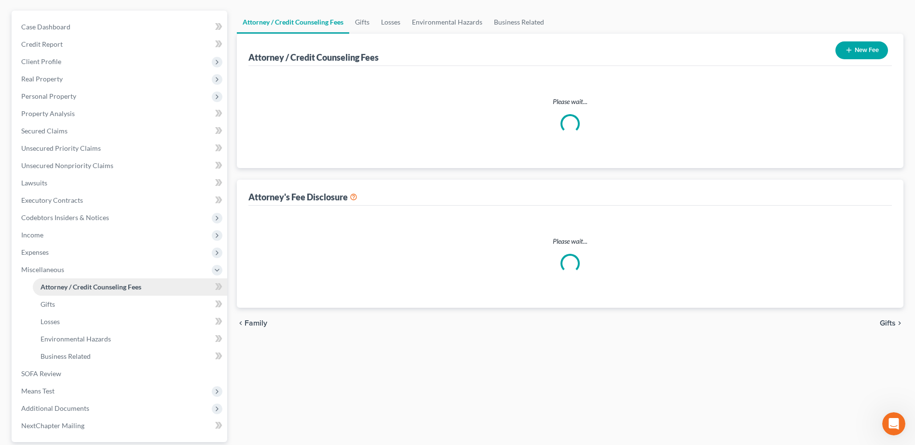
select select "0"
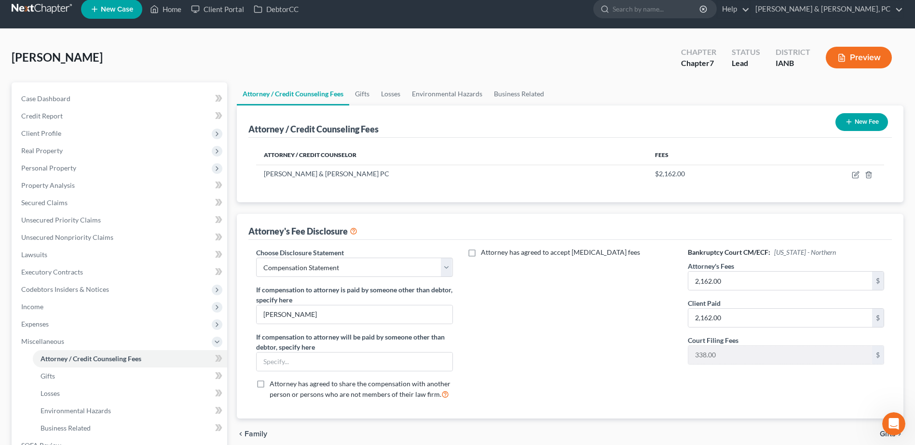
scroll to position [171, 0]
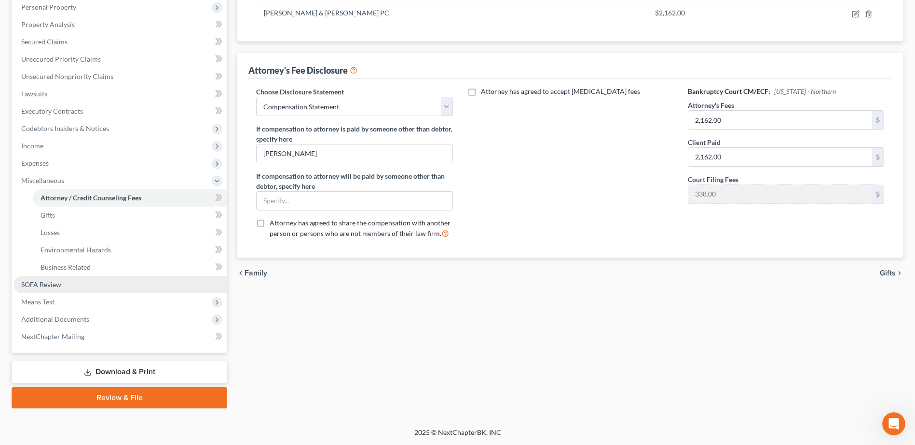
click at [68, 281] on link "SOFA Review" at bounding box center [120, 284] width 214 height 17
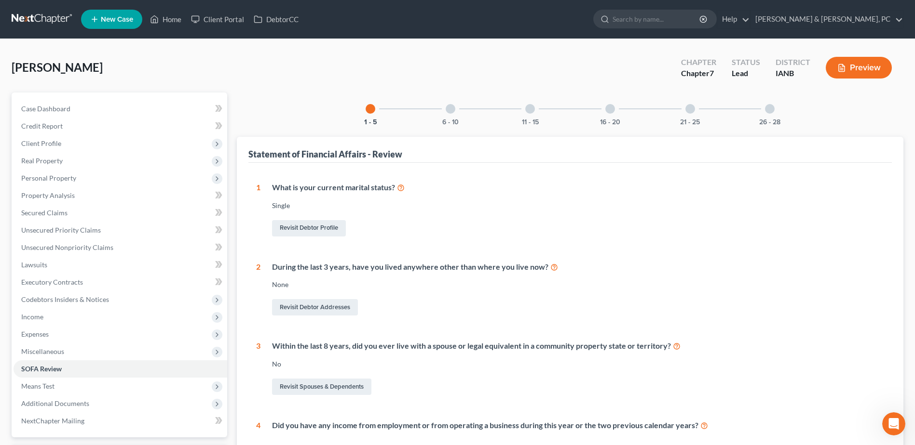
click at [453, 114] on div "6 - 10" at bounding box center [450, 109] width 33 height 33
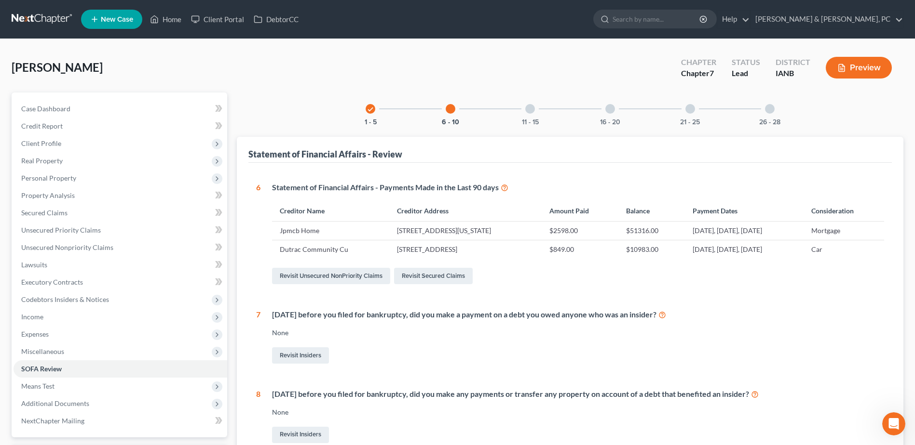
click at [531, 114] on div "11 - 15" at bounding box center [529, 109] width 33 height 33
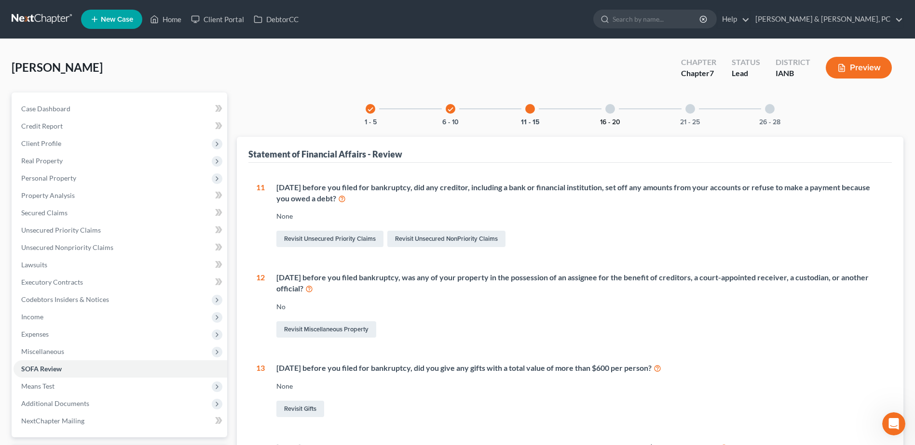
click at [618, 122] on button "16 - 20" at bounding box center [610, 122] width 20 height 7
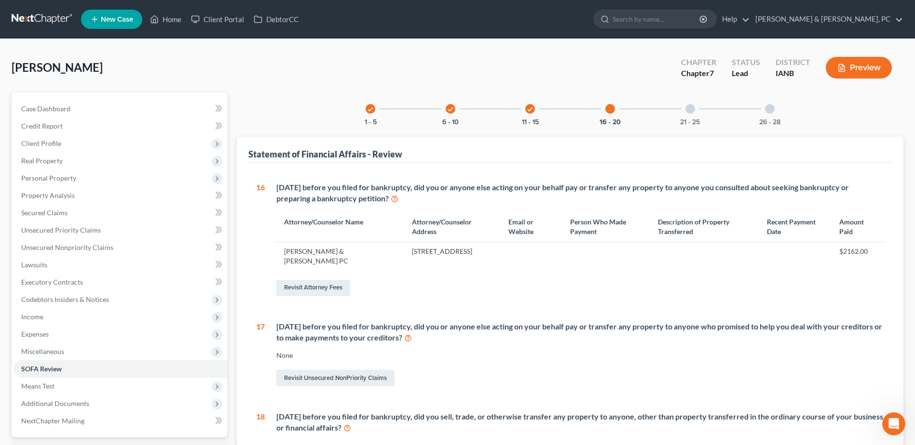
click at [687, 108] on div at bounding box center [690, 109] width 10 height 10
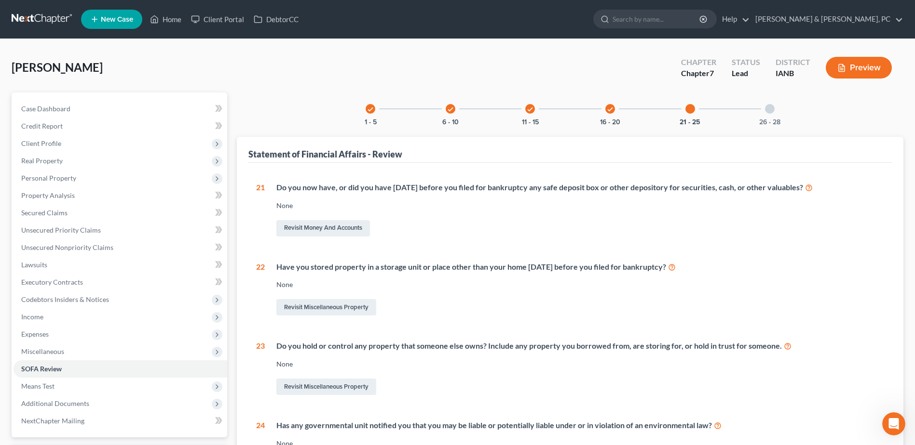
click at [775, 111] on div "26 - 28" at bounding box center [769, 109] width 33 height 33
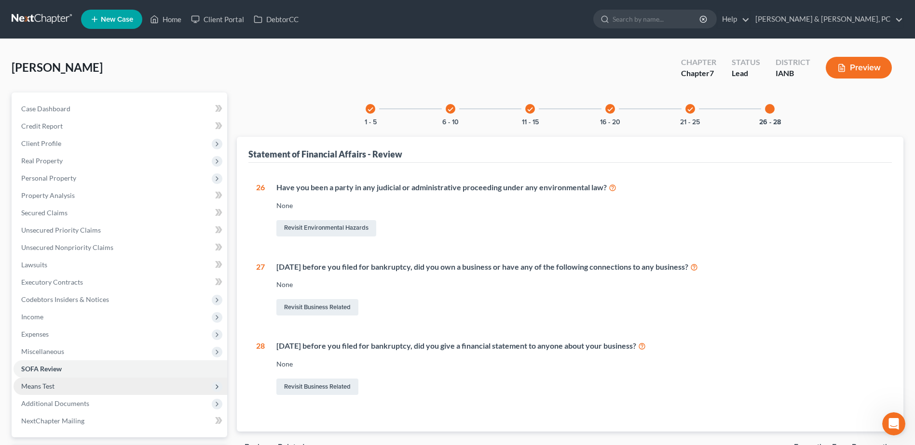
click at [53, 382] on span "Means Test" at bounding box center [37, 386] width 33 height 8
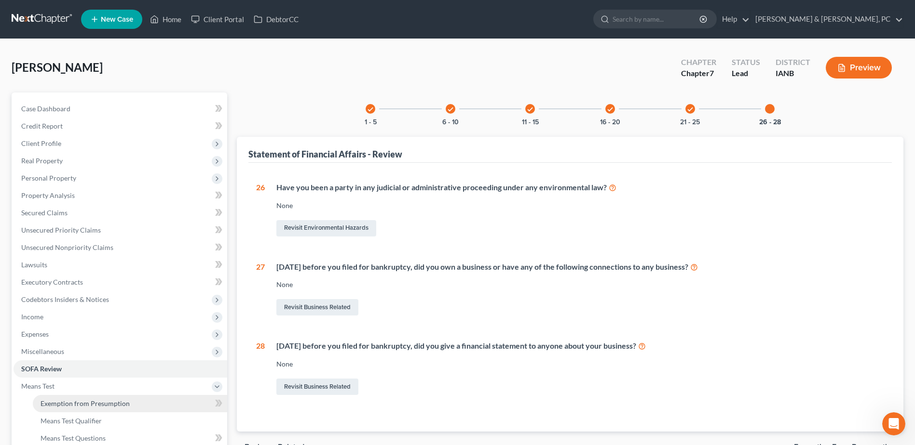
click at [54, 409] on link "Exemption from Presumption" at bounding box center [130, 403] width 194 height 17
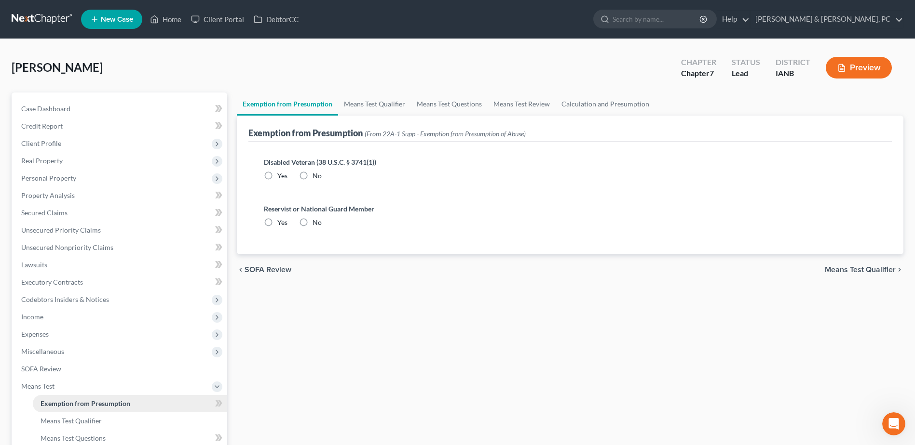
radio input "true"
click at [71, 207] on link "Secured Claims" at bounding box center [120, 212] width 214 height 17
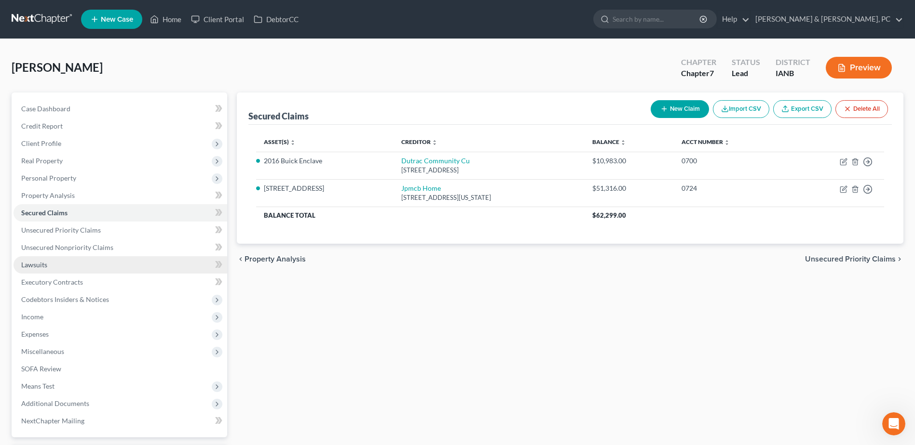
click at [47, 268] on span "Lawsuits" at bounding box center [34, 265] width 26 height 8
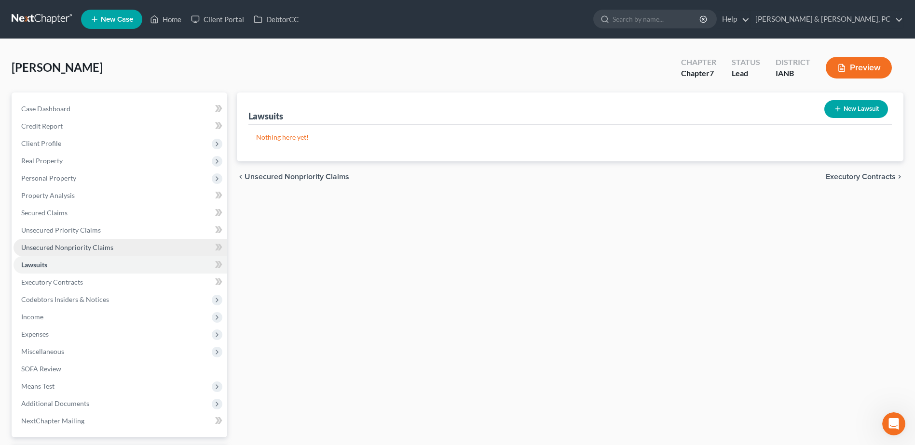
click at [67, 242] on link "Unsecured Nonpriority Claims" at bounding box center [120, 247] width 214 height 17
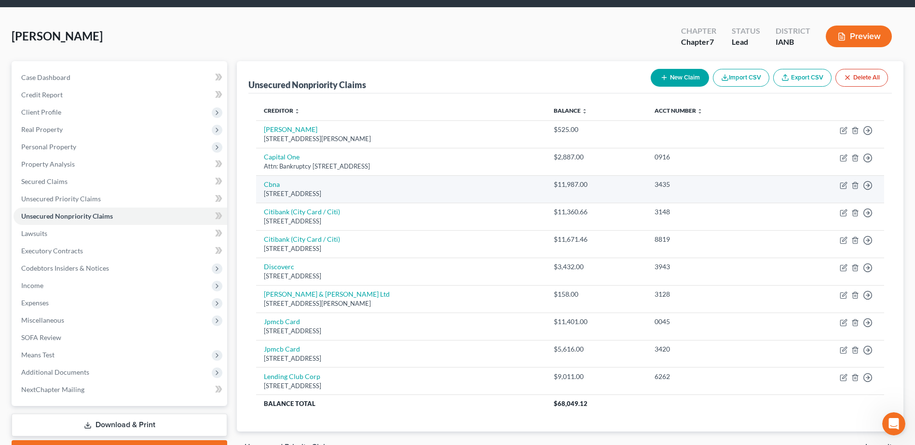
scroll to position [48, 0]
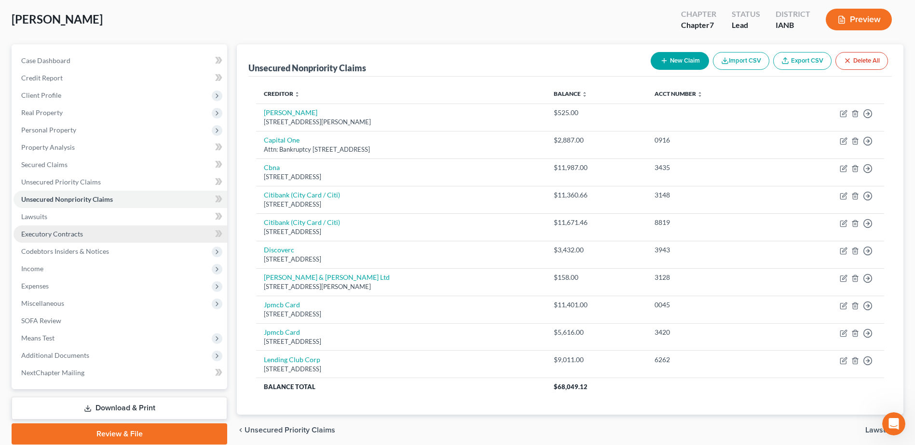
click at [98, 230] on link "Executory Contracts" at bounding box center [120, 234] width 214 height 17
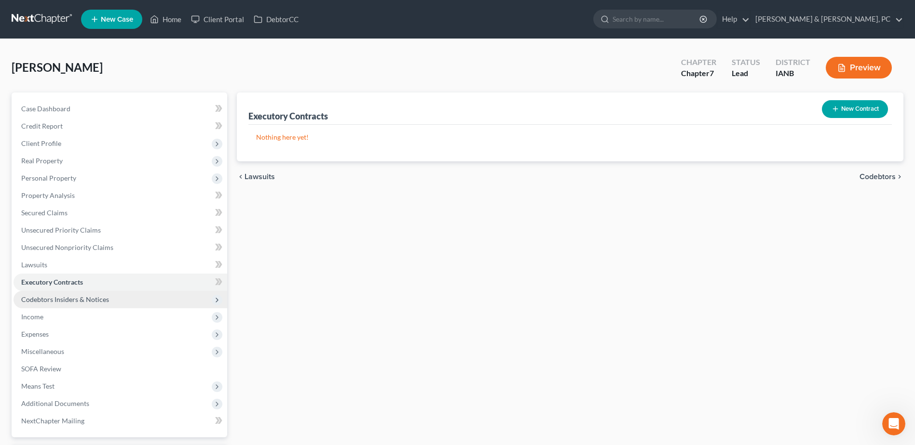
click at [96, 299] on span "Codebtors Insiders & Notices" at bounding box center [65, 300] width 88 height 8
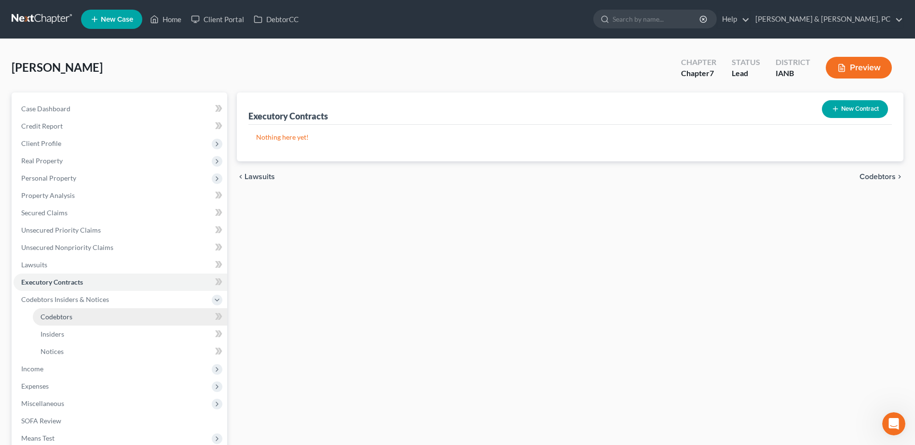
click at [94, 309] on link "Codebtors" at bounding box center [130, 317] width 194 height 17
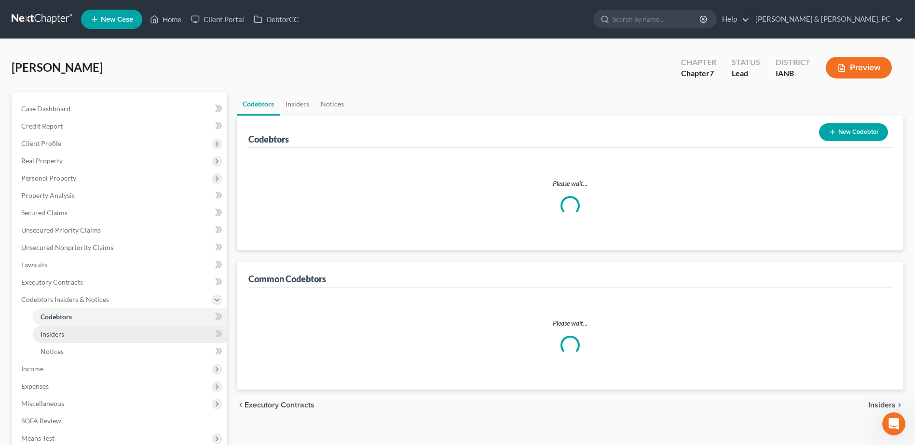
click at [86, 329] on link "Insiders" at bounding box center [130, 334] width 194 height 17
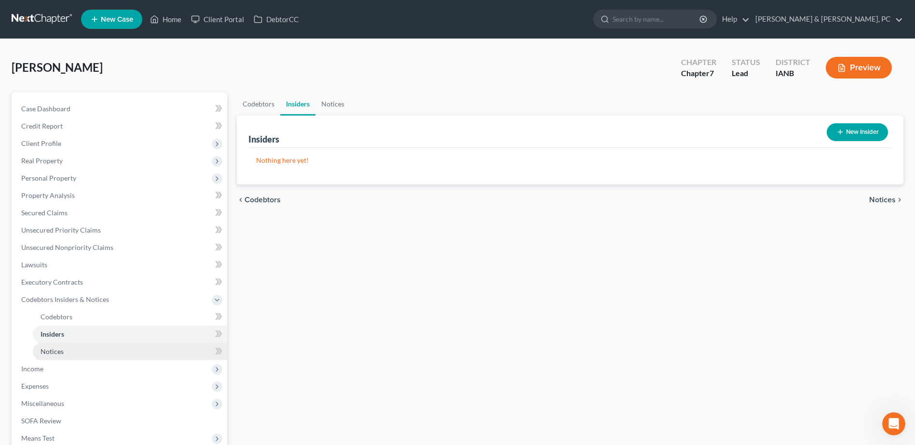
click at [82, 344] on link "Notices" at bounding box center [130, 351] width 194 height 17
